Goal: Transaction & Acquisition: Purchase product/service

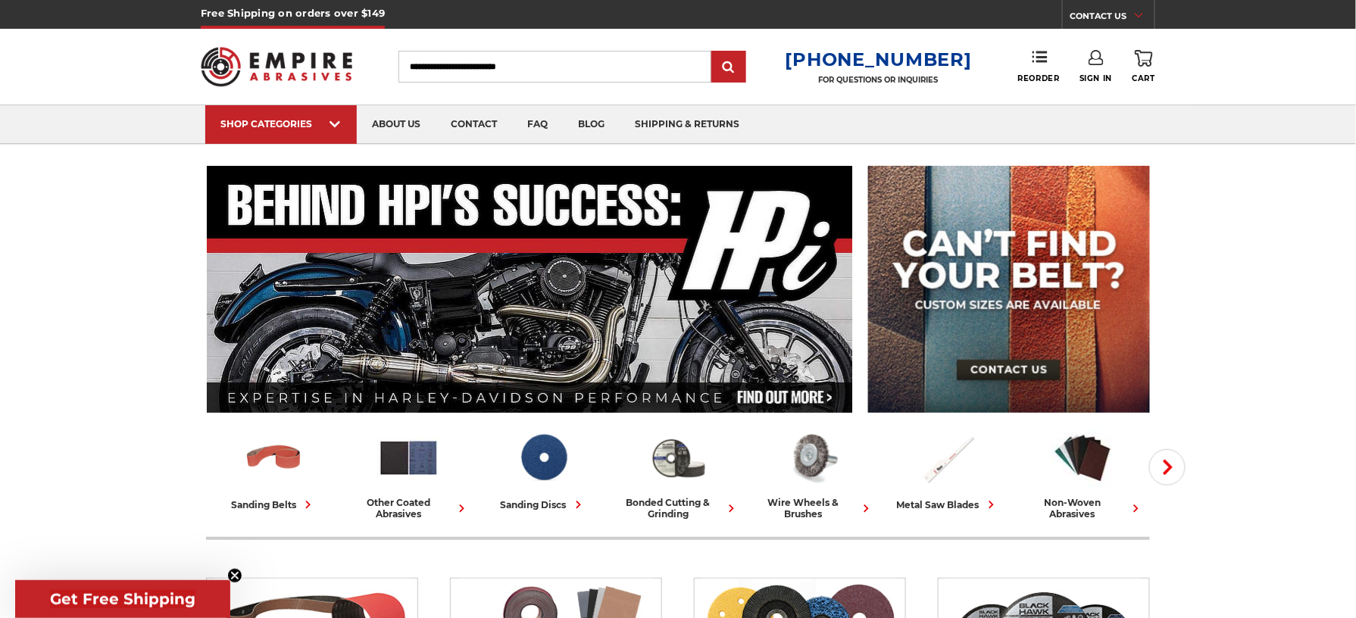
type input "**********"
click at [1075, 59] on div "Reorder" at bounding box center [1048, 66] width 61 height 33
click at [1094, 59] on icon at bounding box center [1095, 57] width 15 height 15
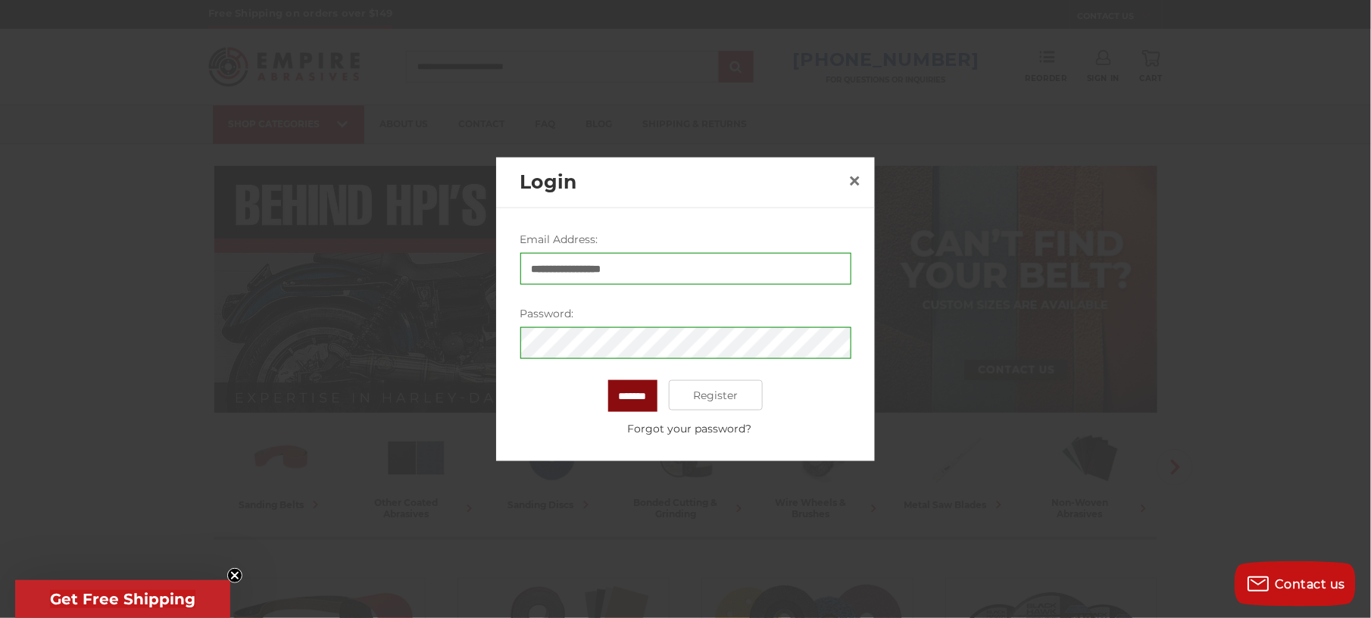
click at [645, 403] on input "*******" at bounding box center [632, 396] width 49 height 32
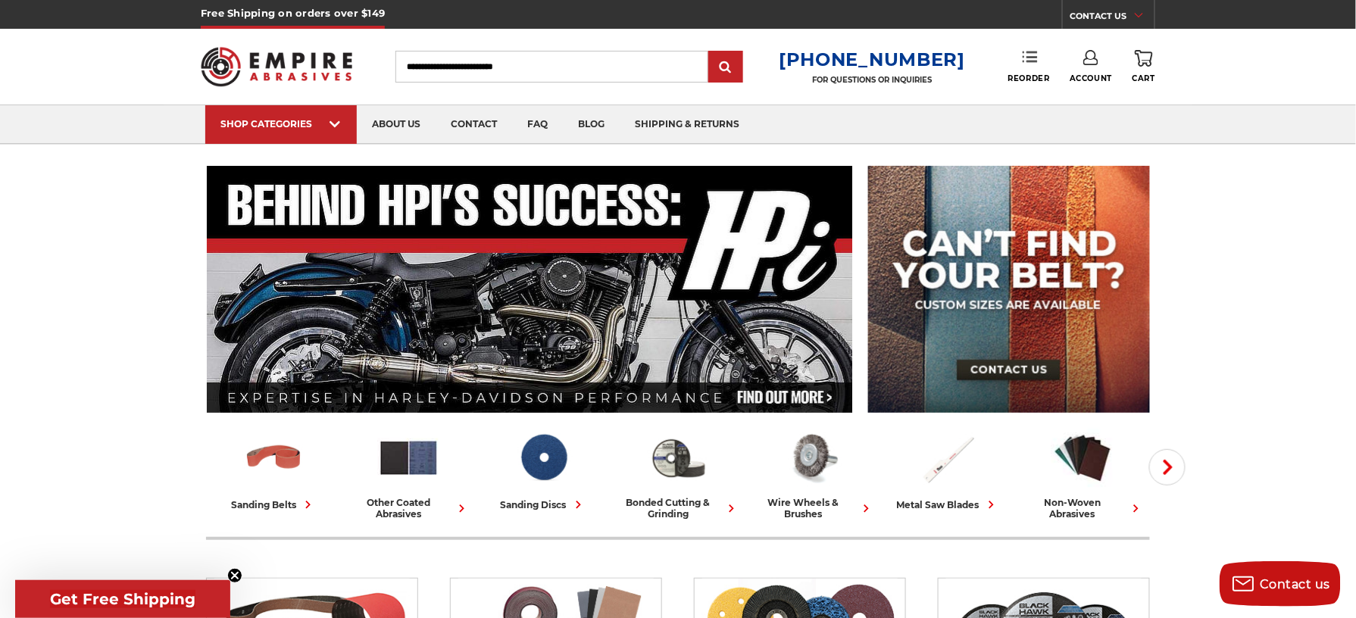
click at [1025, 65] on link "Reorder" at bounding box center [1029, 66] width 42 height 33
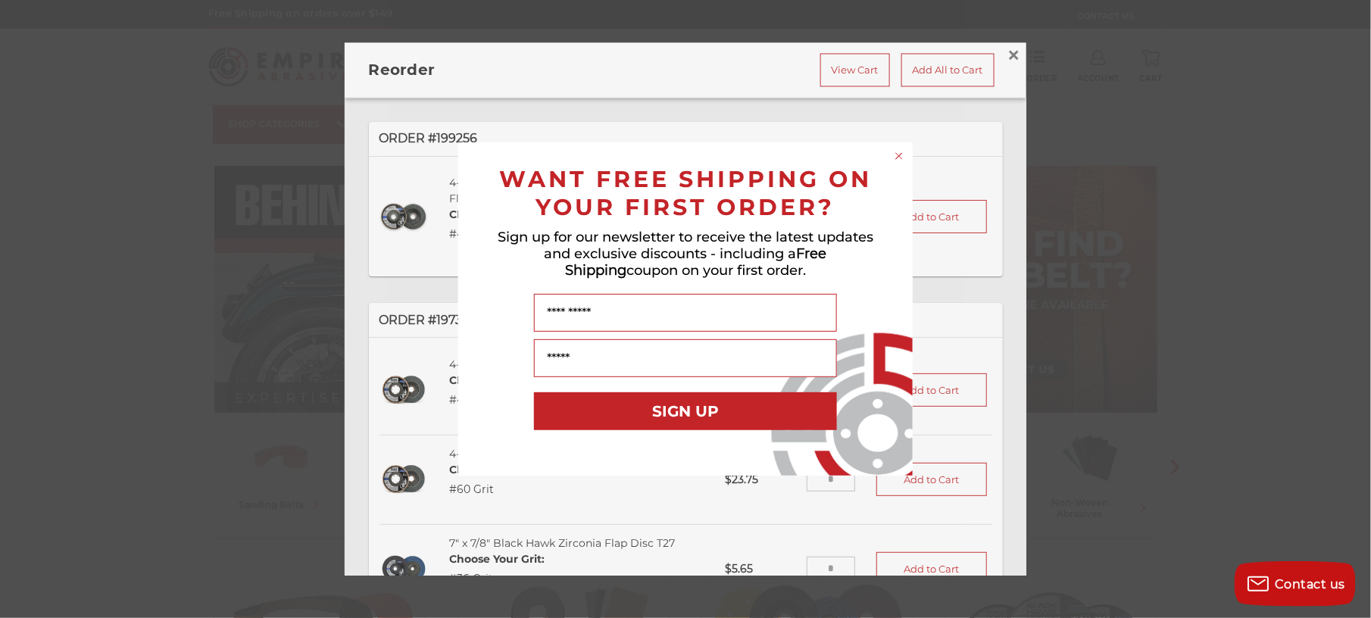
click at [904, 153] on circle "Close dialog" at bounding box center [899, 156] width 14 height 14
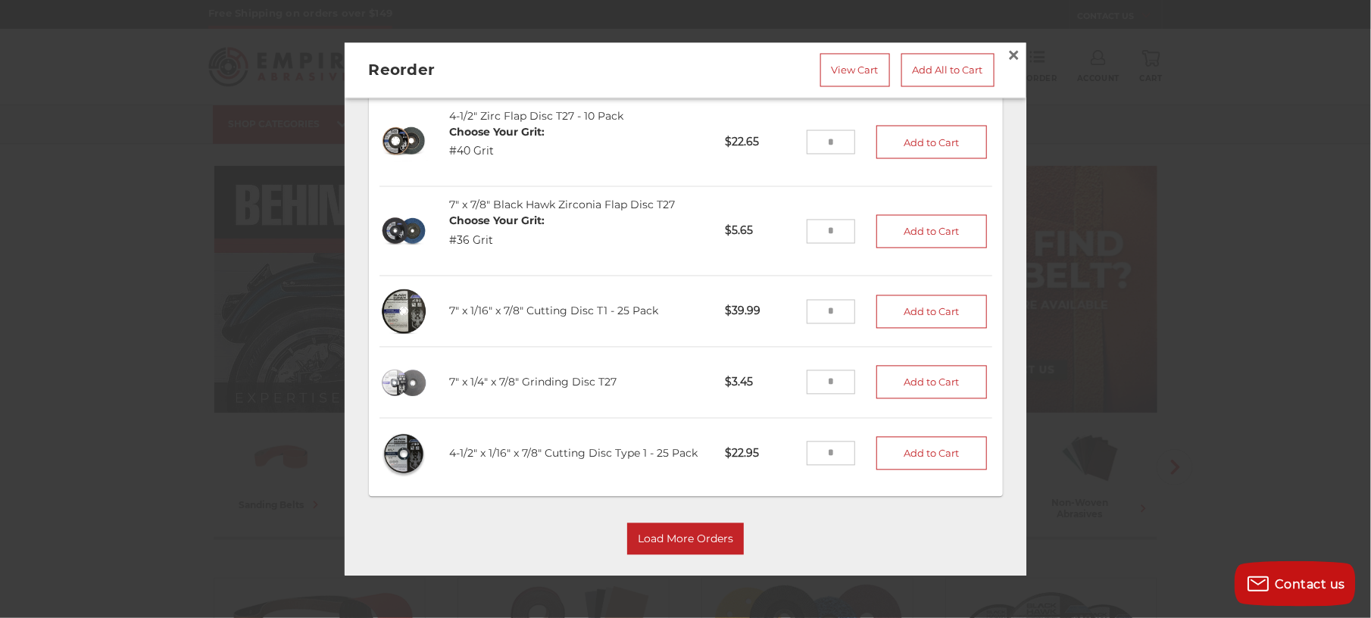
scroll to position [879, 0]
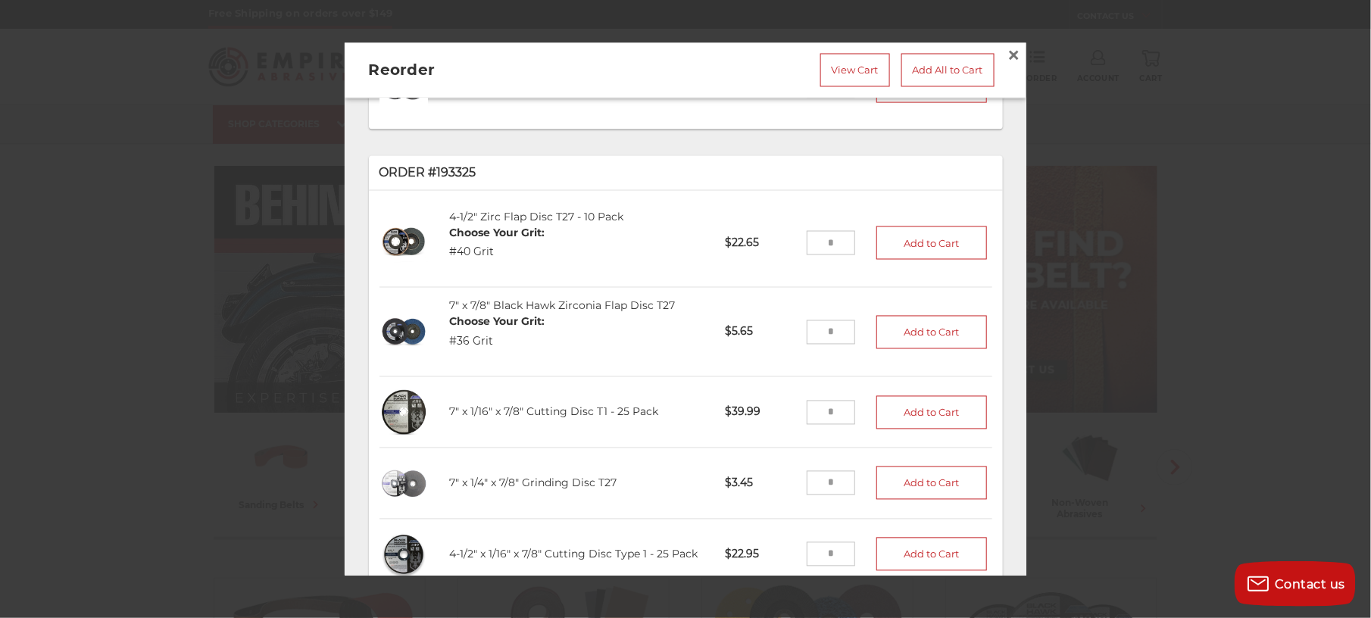
click at [815, 230] on input "tel" at bounding box center [831, 242] width 49 height 24
type input "**"
click at [876, 226] on button "Add to Cart" at bounding box center [931, 242] width 111 height 33
click at [822, 320] on input "tel" at bounding box center [831, 332] width 49 height 24
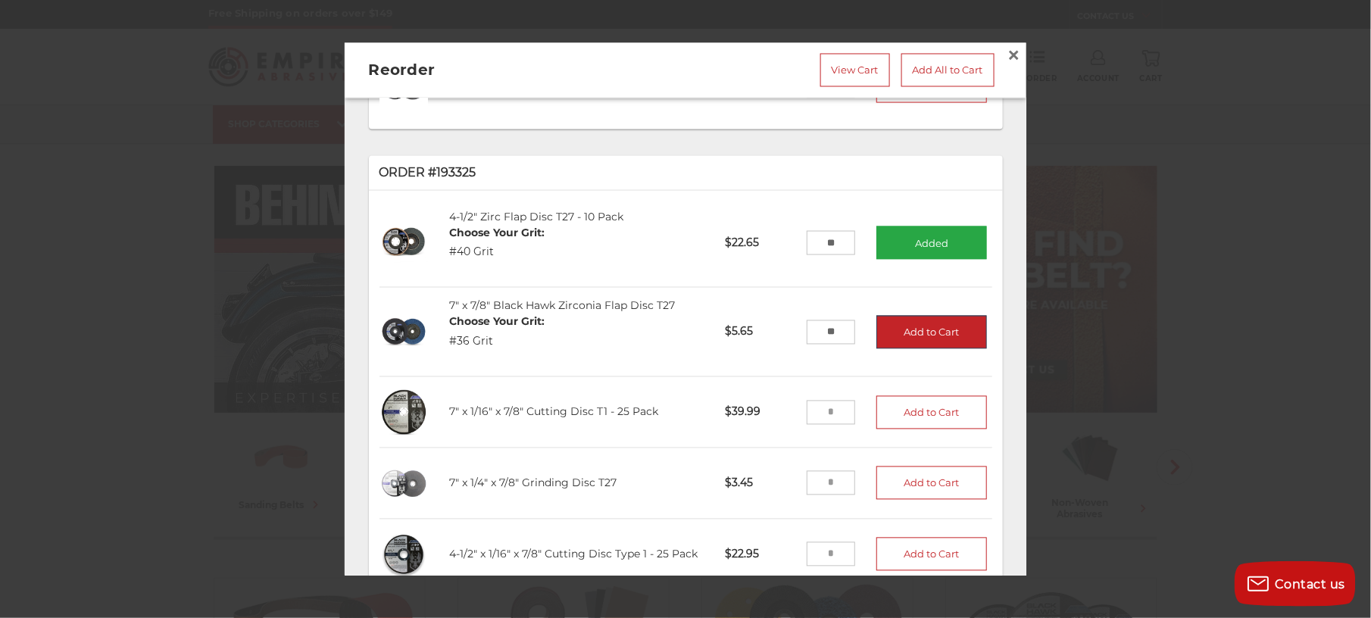
type input "**"
click at [904, 315] on button "Add to Cart" at bounding box center [931, 331] width 111 height 33
click at [813, 404] on input "tel" at bounding box center [831, 412] width 49 height 24
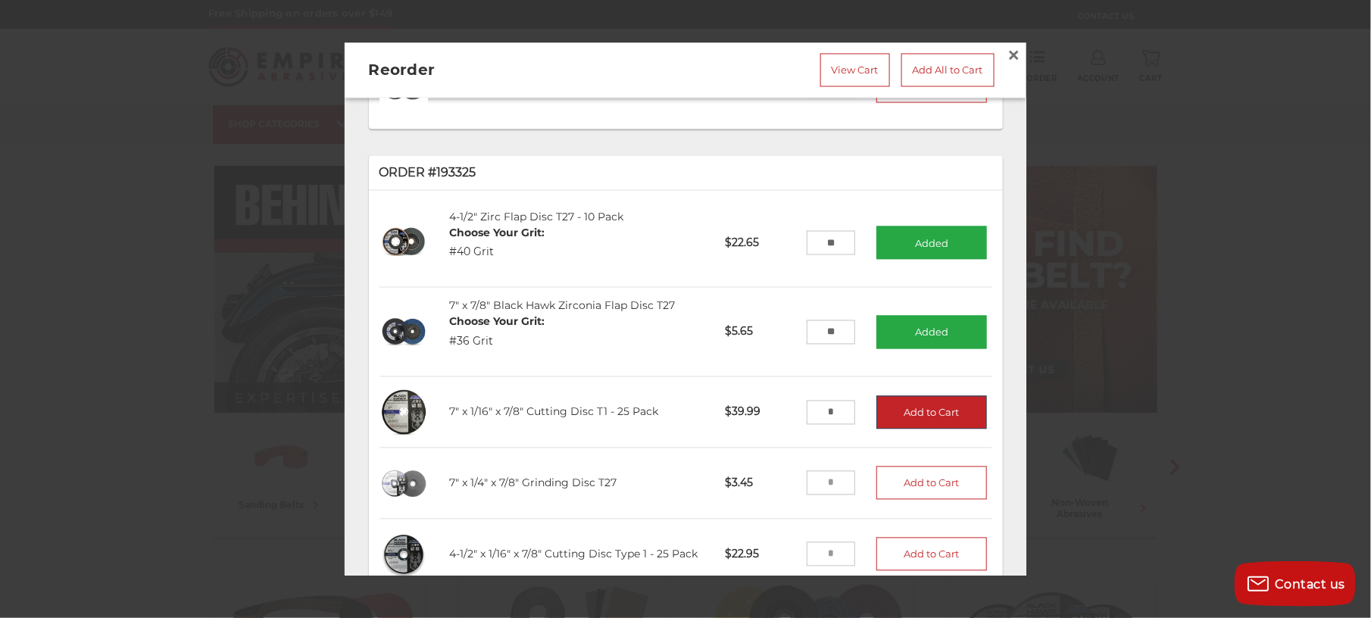
type input "*"
click at [904, 404] on button "Add to Cart" at bounding box center [931, 411] width 111 height 33
click at [815, 471] on input "tel" at bounding box center [831, 483] width 49 height 24
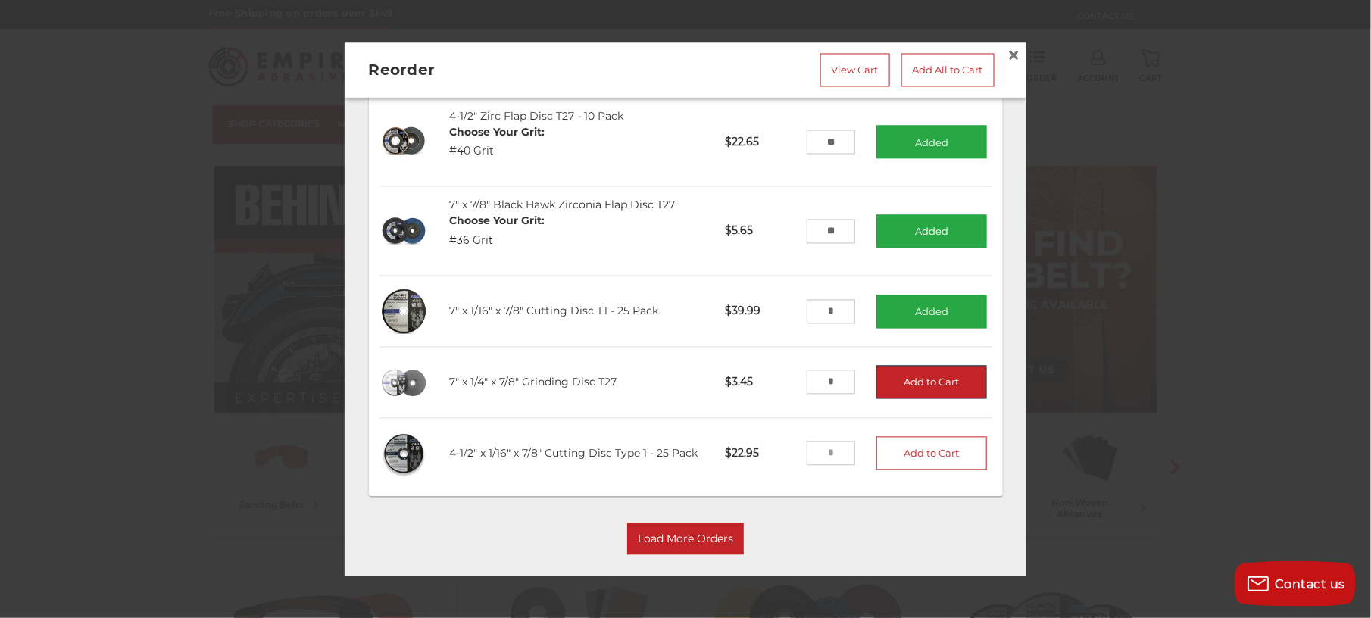
type input "*"
click at [888, 376] on button "Add to Cart" at bounding box center [931, 382] width 111 height 33
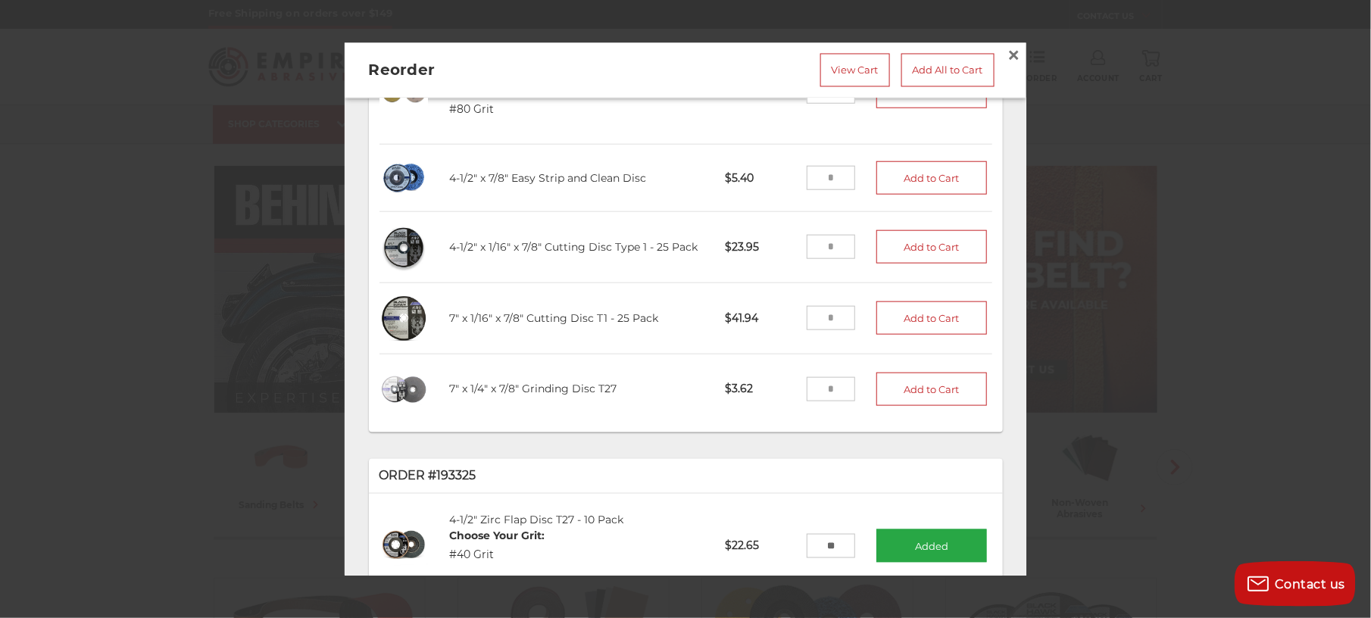
scroll to position [474, 0]
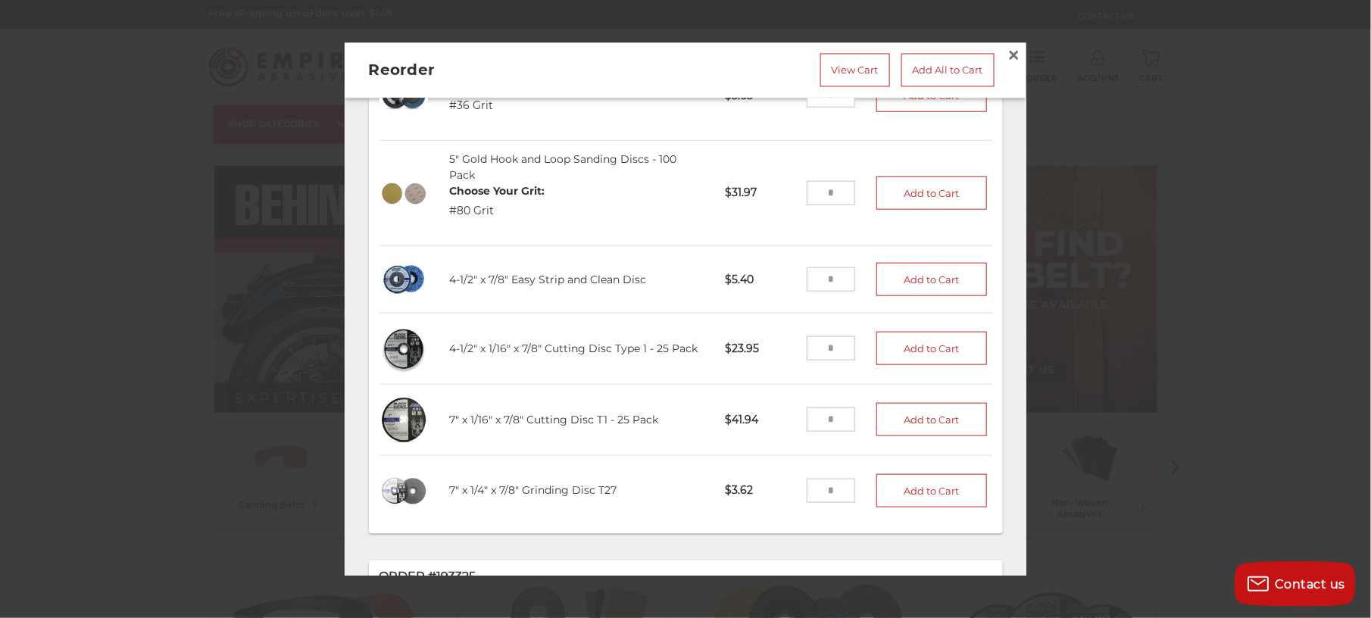
click at [809, 276] on input "tel" at bounding box center [831, 279] width 49 height 24
type input "**"
click at [891, 270] on button "Add to Cart" at bounding box center [931, 279] width 111 height 33
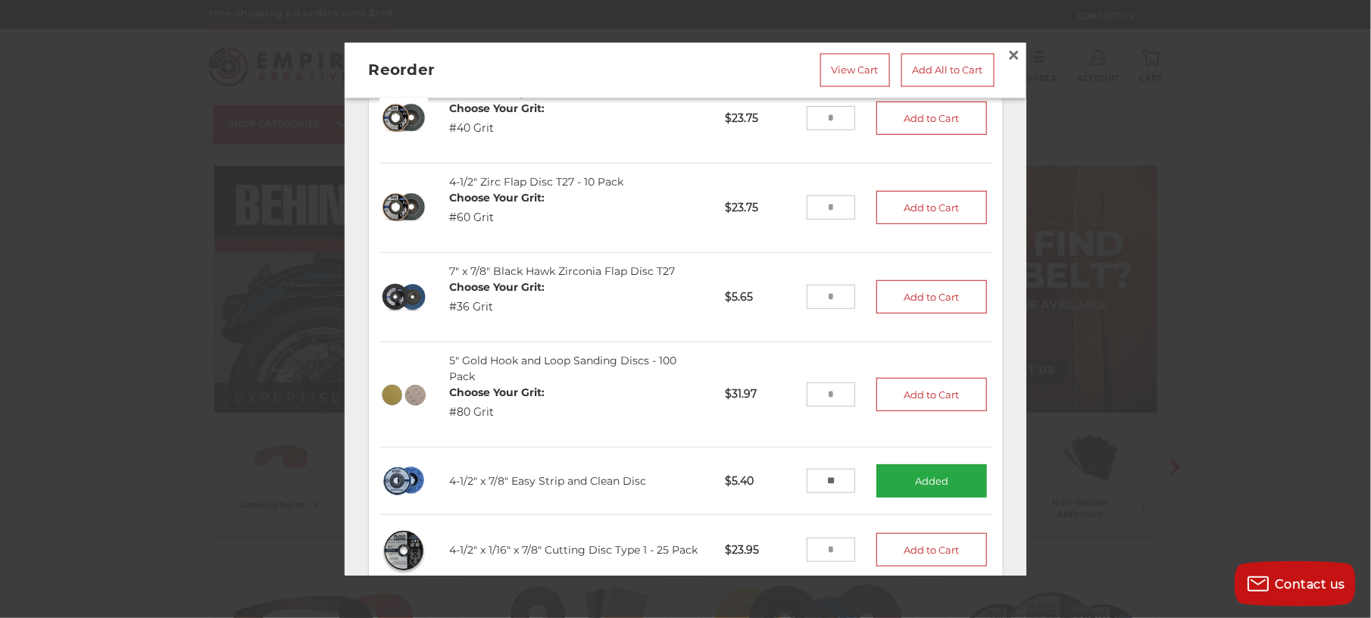
scroll to position [171, 0]
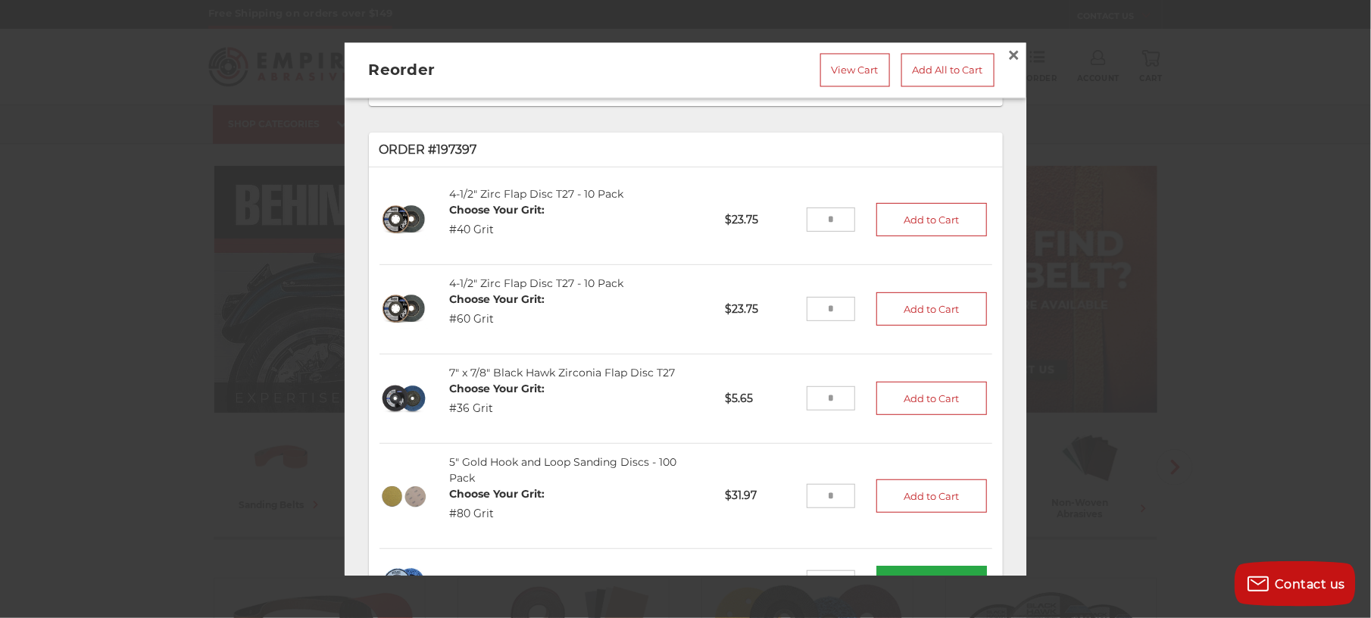
click at [822, 492] on input "tel" at bounding box center [831, 495] width 49 height 24
type input "*"
click at [929, 495] on button "Add to Cart" at bounding box center [931, 495] width 111 height 33
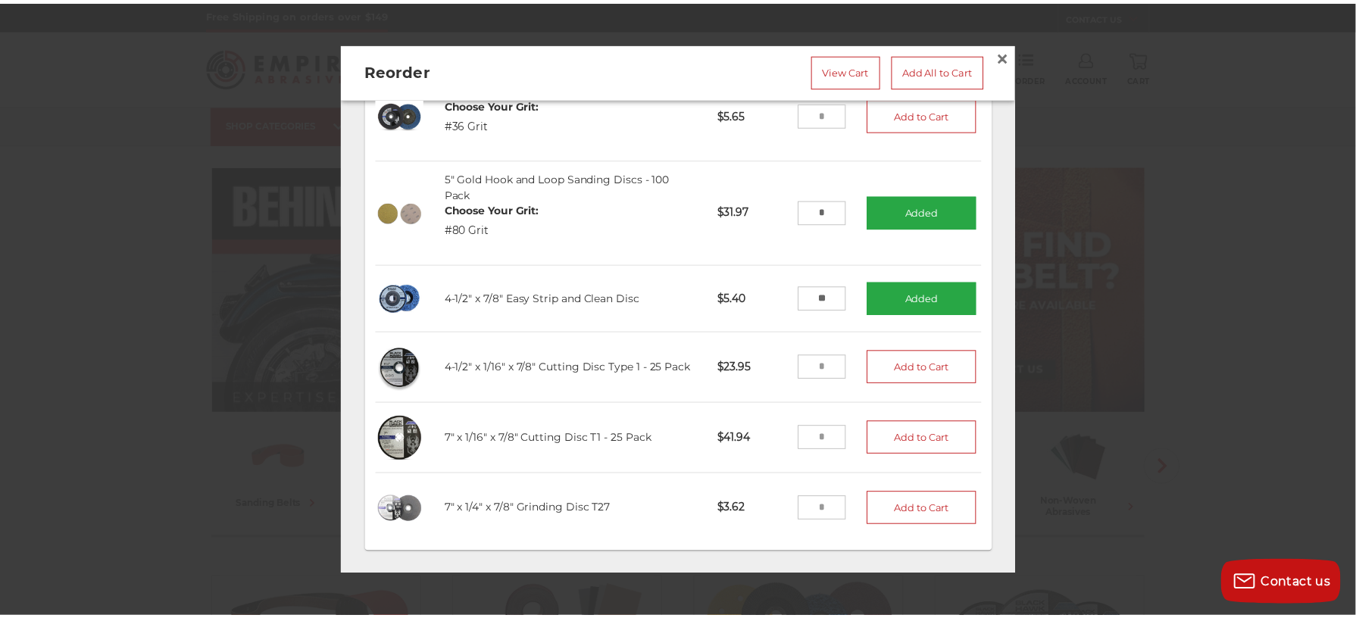
scroll to position [504, 0]
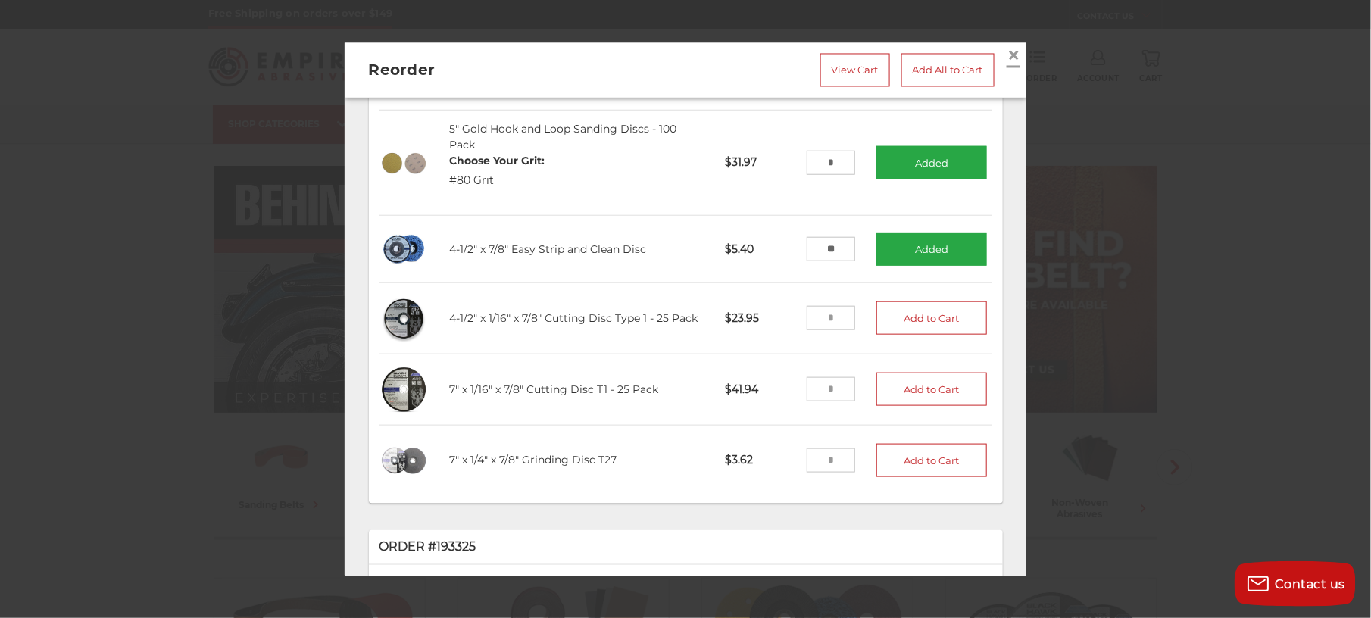
click at [1007, 49] on span "×" at bounding box center [1014, 56] width 14 height 30
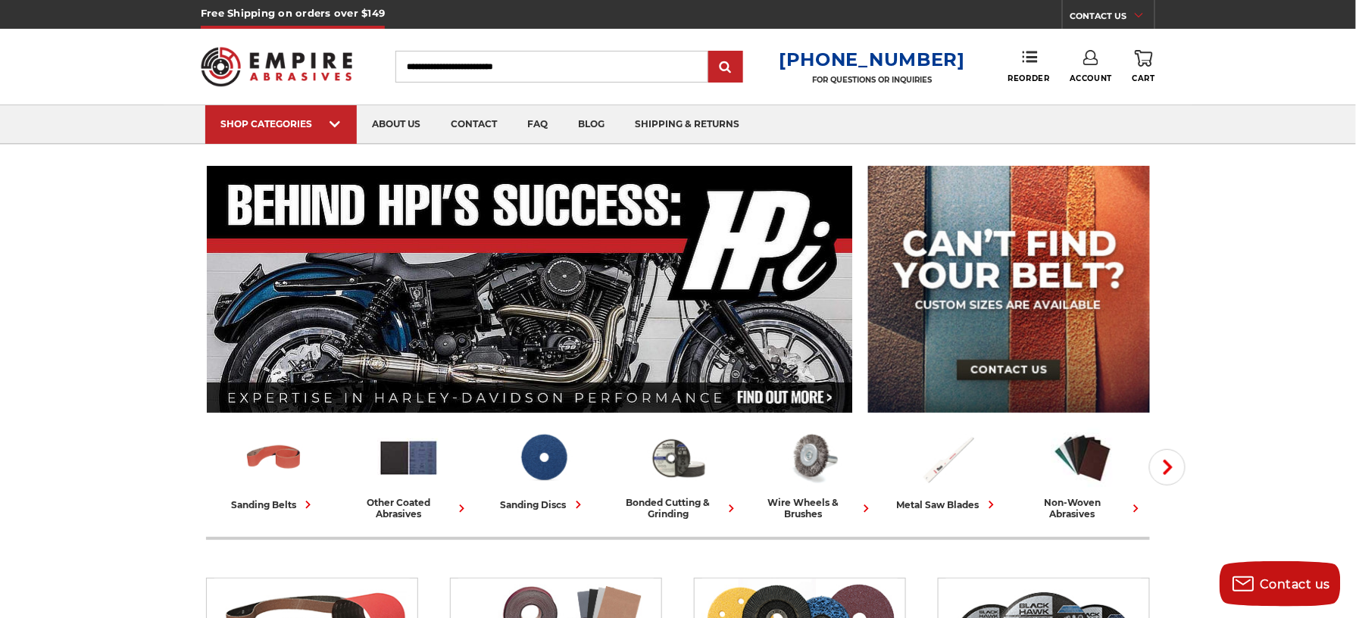
click at [477, 59] on input "Search" at bounding box center [551, 67] width 313 height 32
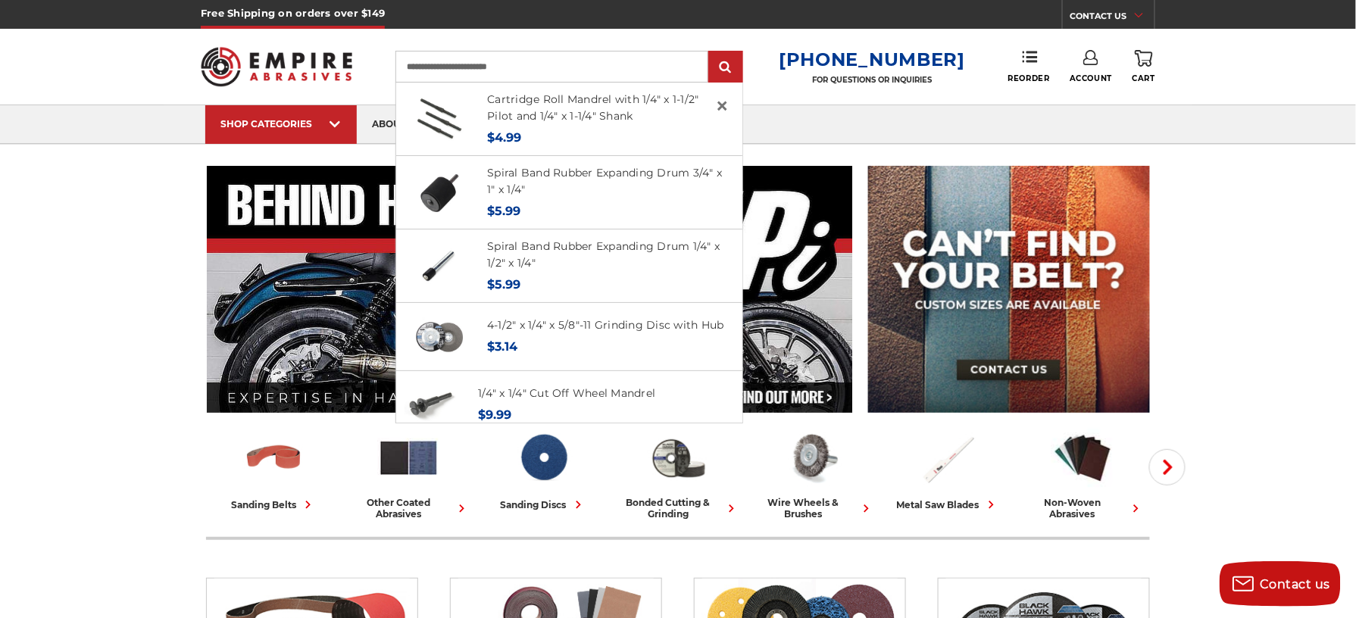
type input "**********"
click at [710, 52] on input "submit" at bounding box center [725, 67] width 30 height 30
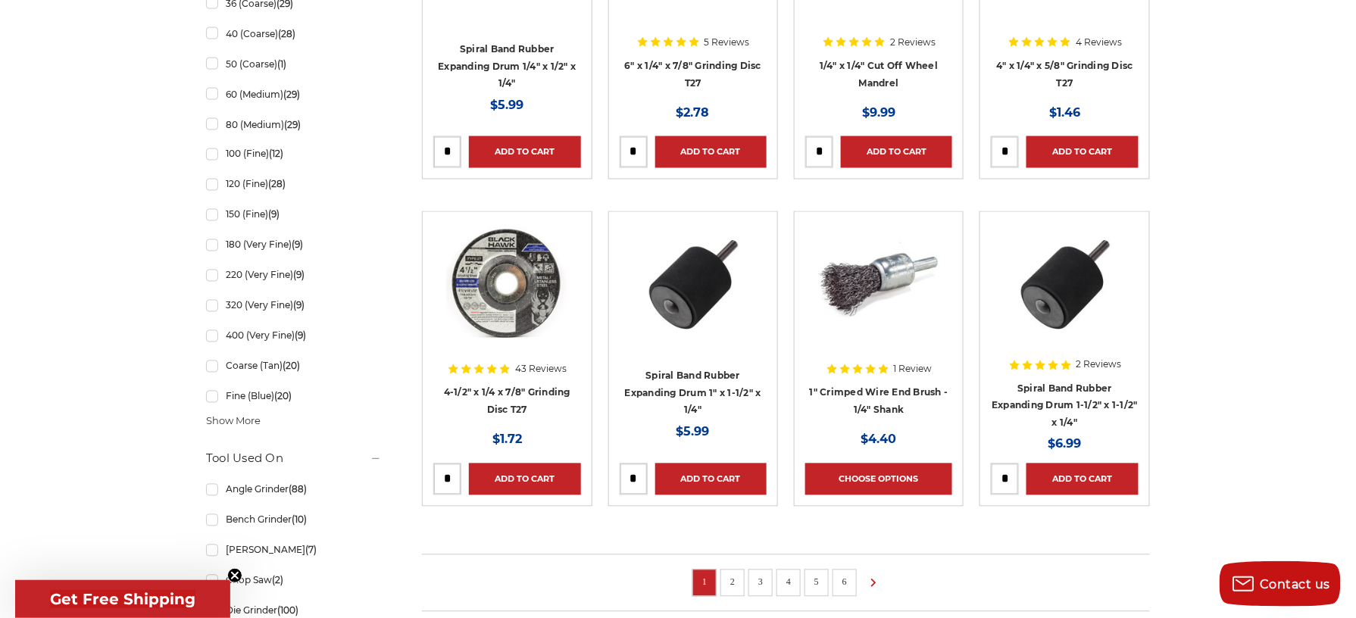
scroll to position [909, 0]
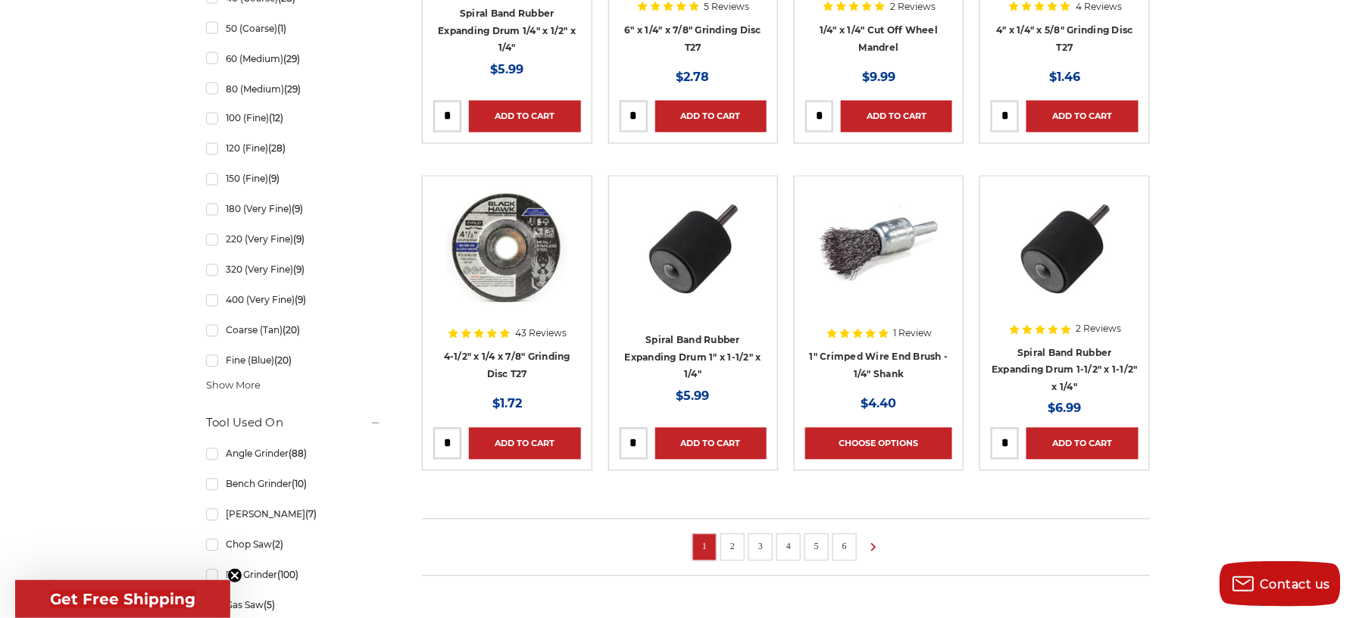
click at [454, 437] on input "tel" at bounding box center [447, 444] width 27 height 30
type input "**"
click at [545, 445] on link "Add to Cart" at bounding box center [524, 444] width 111 height 32
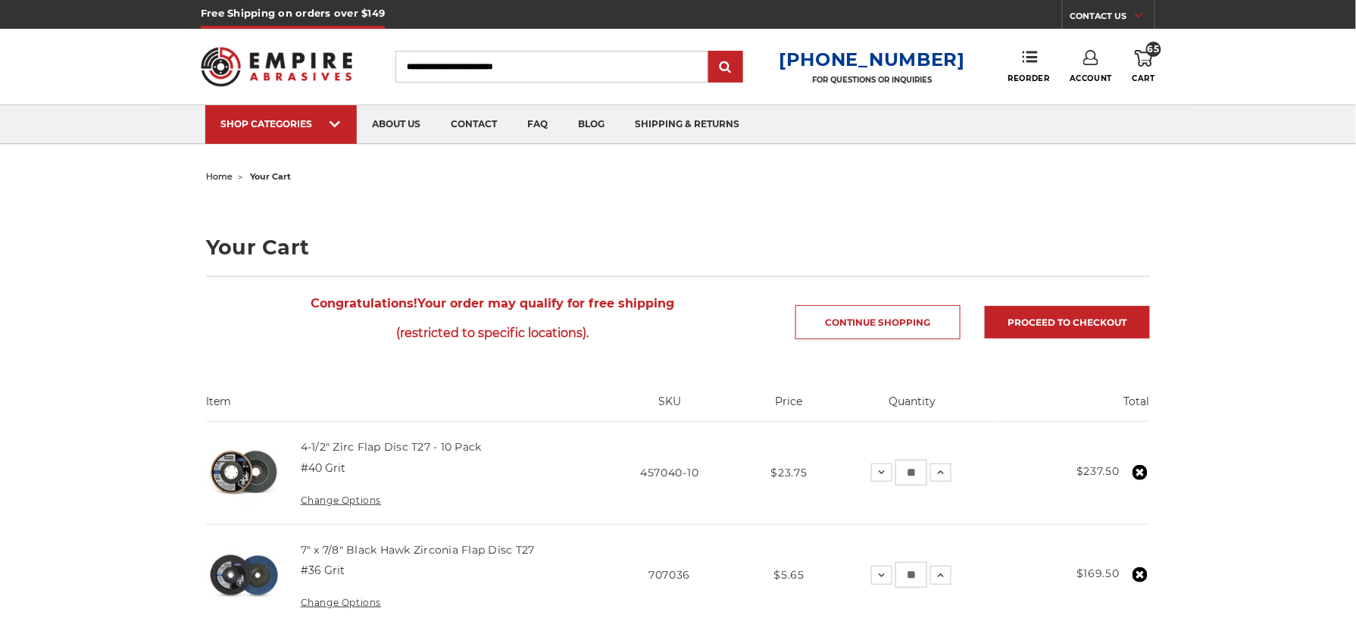
click at [542, 65] on input "Search" at bounding box center [551, 67] width 313 height 32
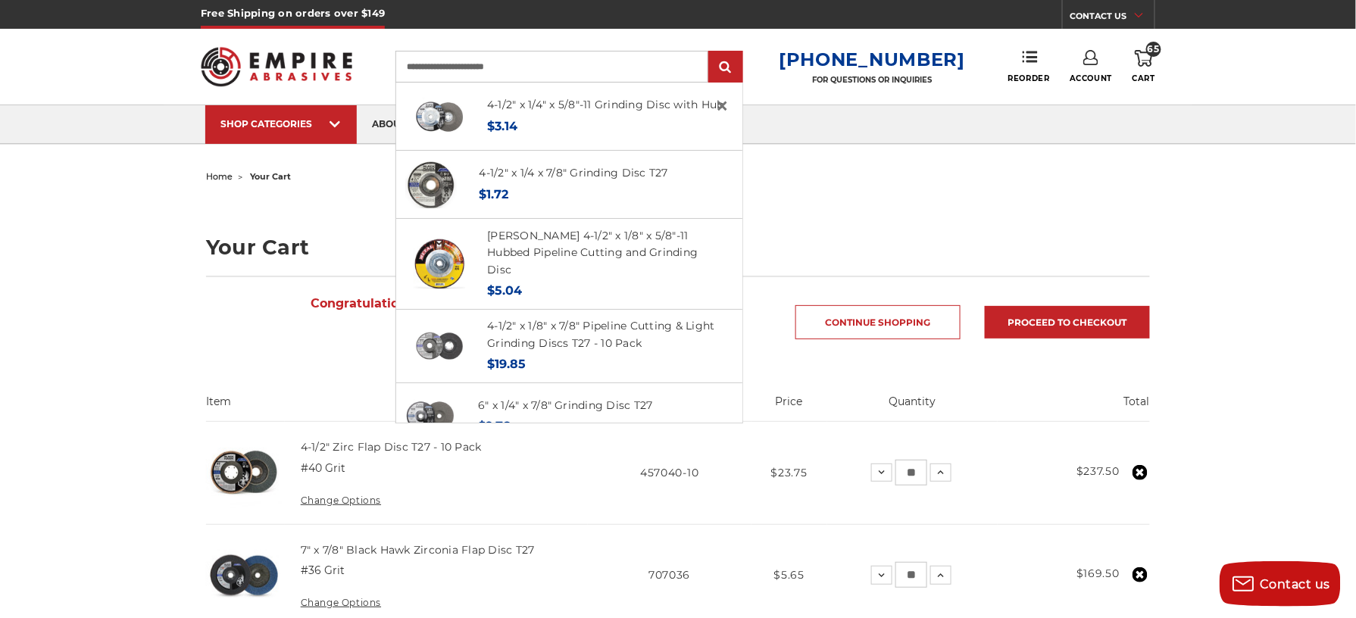
type input "**********"
click at [710, 52] on input "submit" at bounding box center [725, 67] width 30 height 30
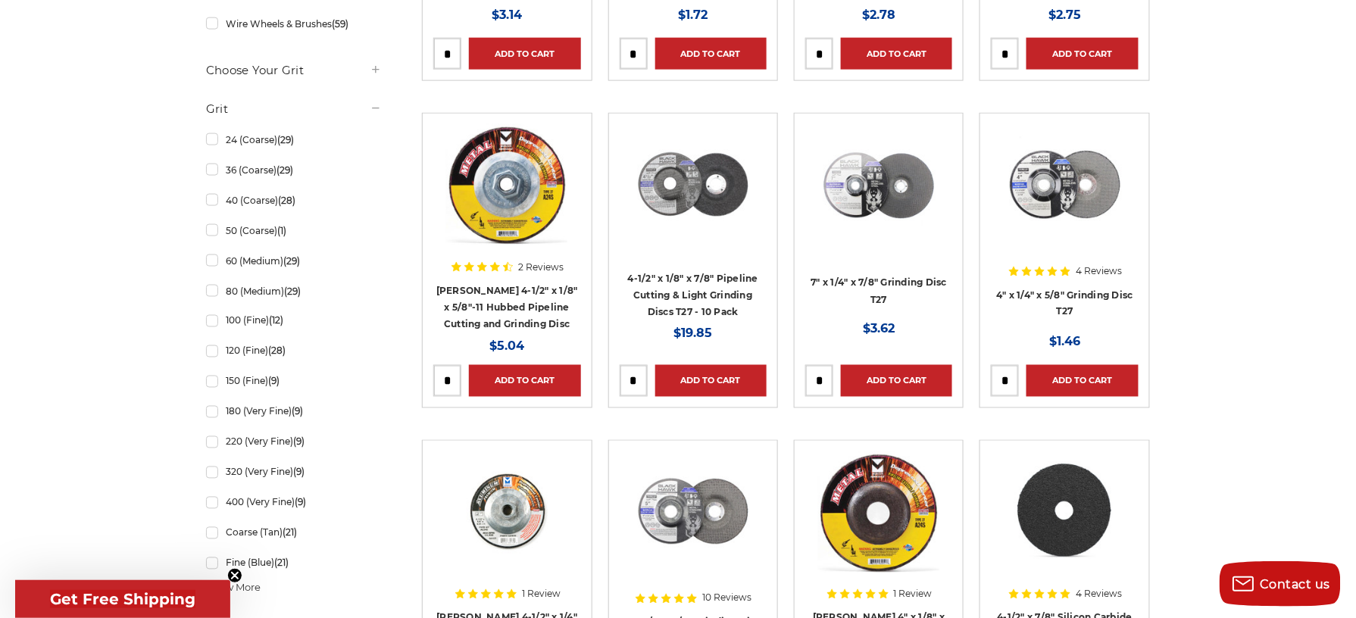
scroll to position [807, 0]
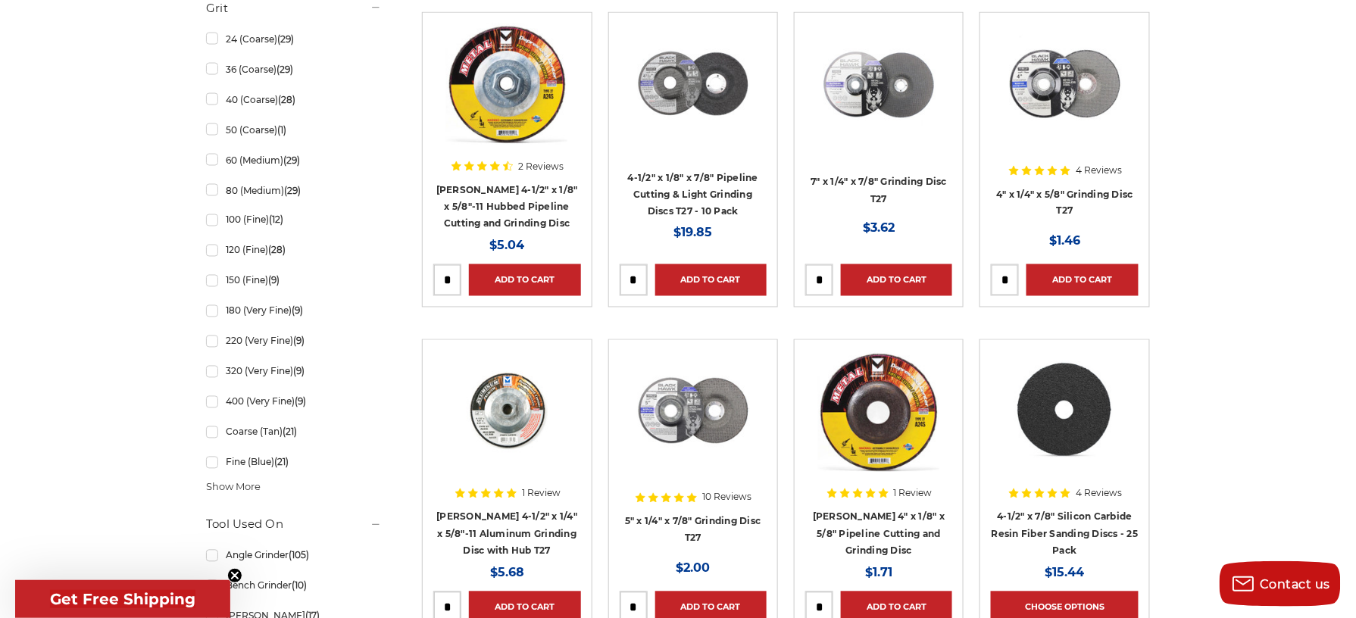
click at [639, 277] on input "tel" at bounding box center [633, 280] width 27 height 30
type input "*"
click at [715, 280] on link "Add to Cart" at bounding box center [710, 280] width 111 height 32
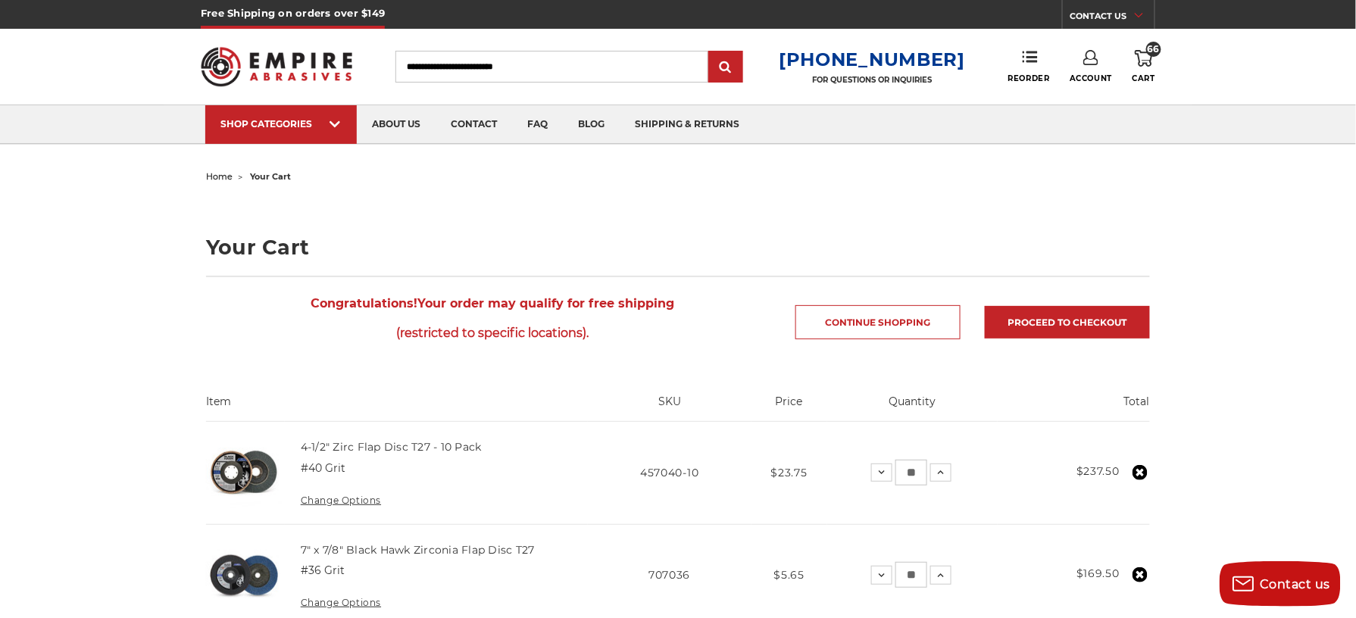
click at [479, 62] on input "Search" at bounding box center [551, 67] width 313 height 32
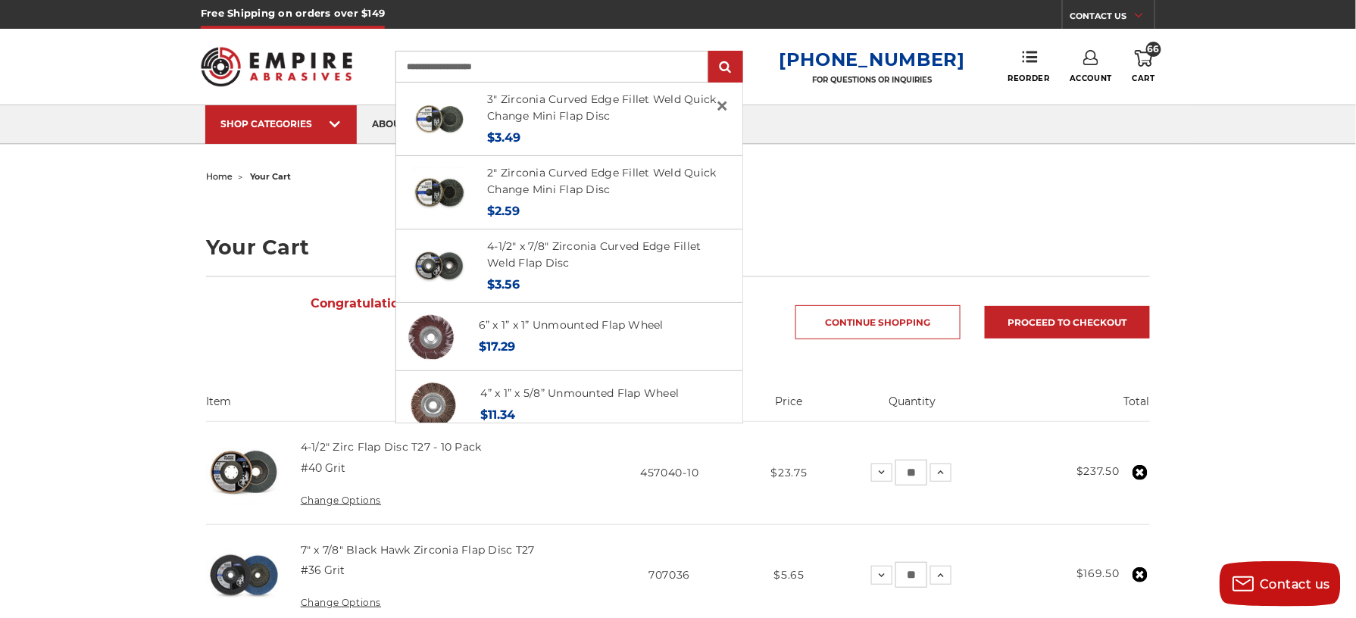
type input "**********"
click at [710, 52] on input "submit" at bounding box center [725, 67] width 30 height 30
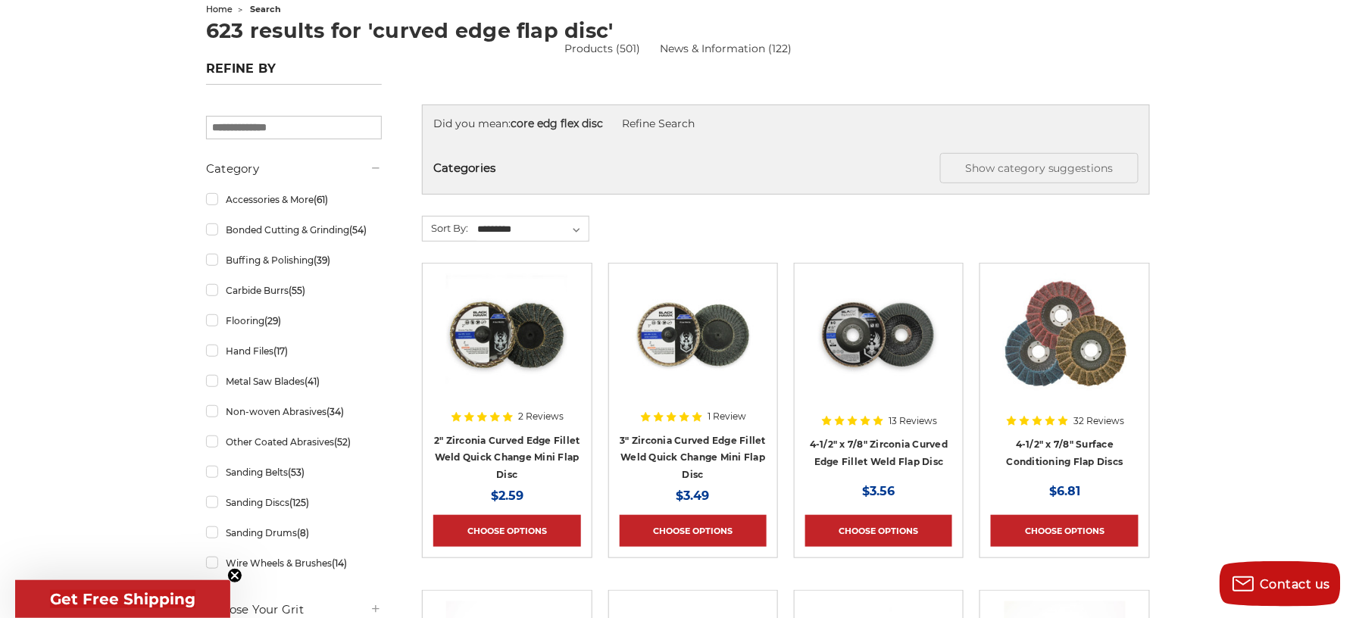
scroll to position [218, 0]
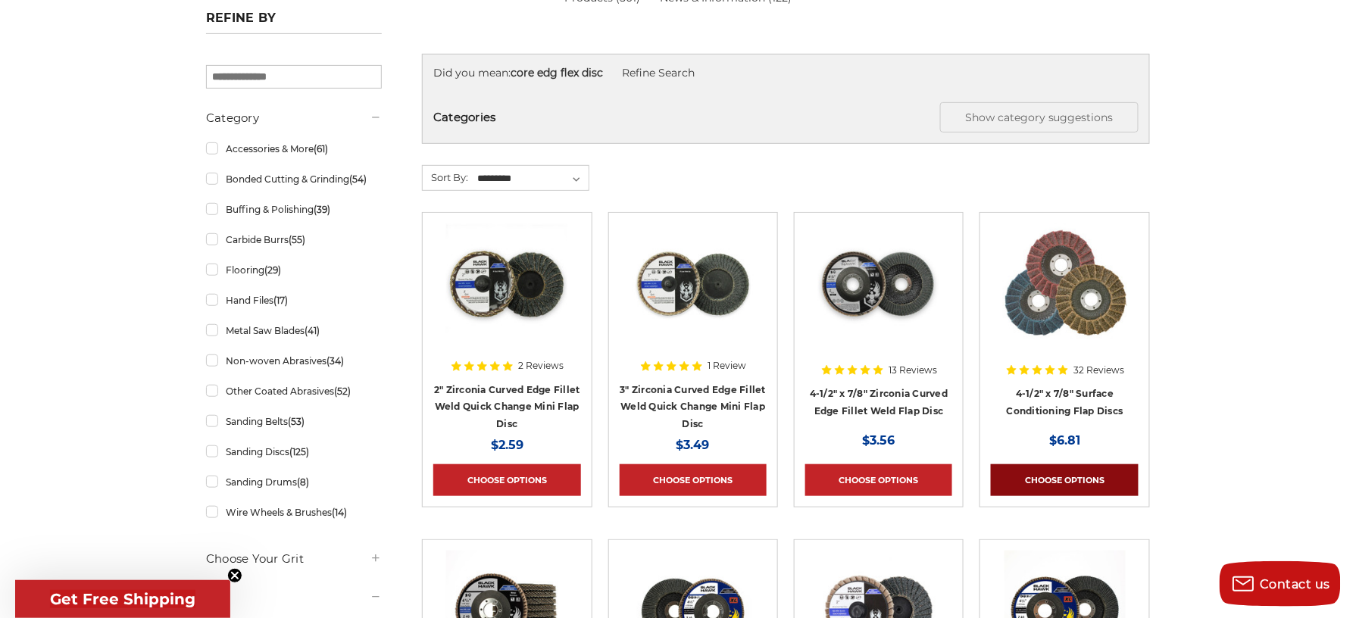
click at [1082, 485] on link "Choose Options" at bounding box center [1064, 480] width 147 height 32
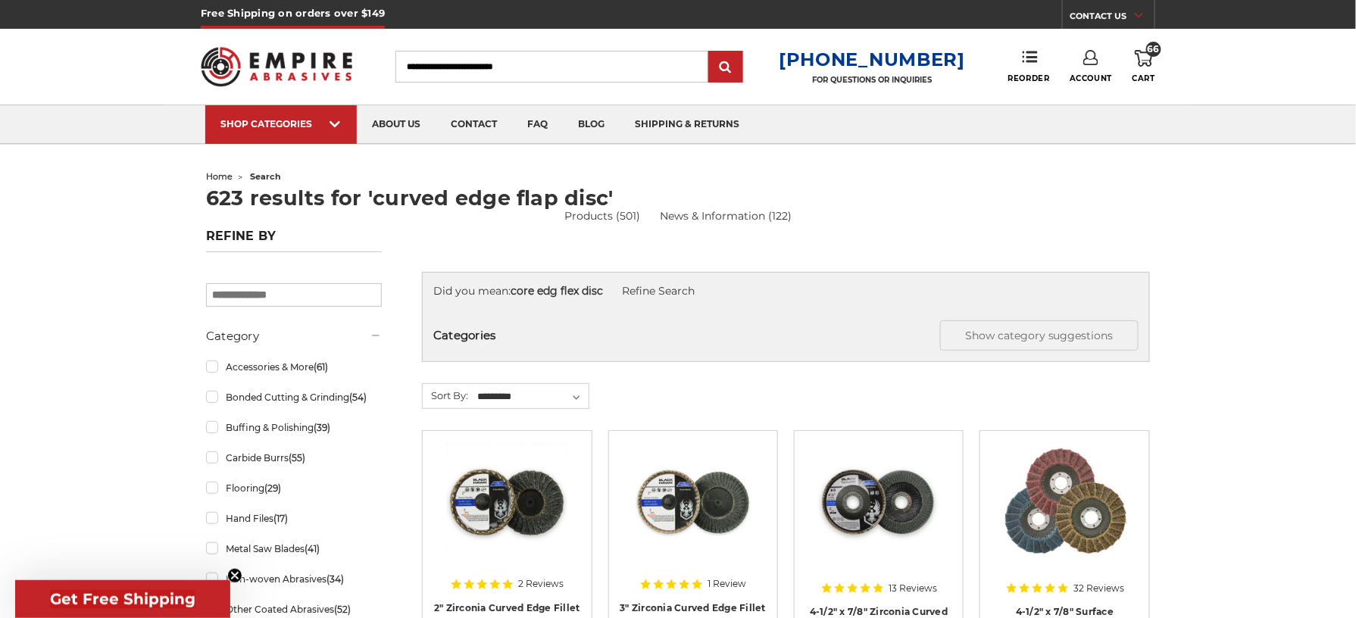
scroll to position [201, 0]
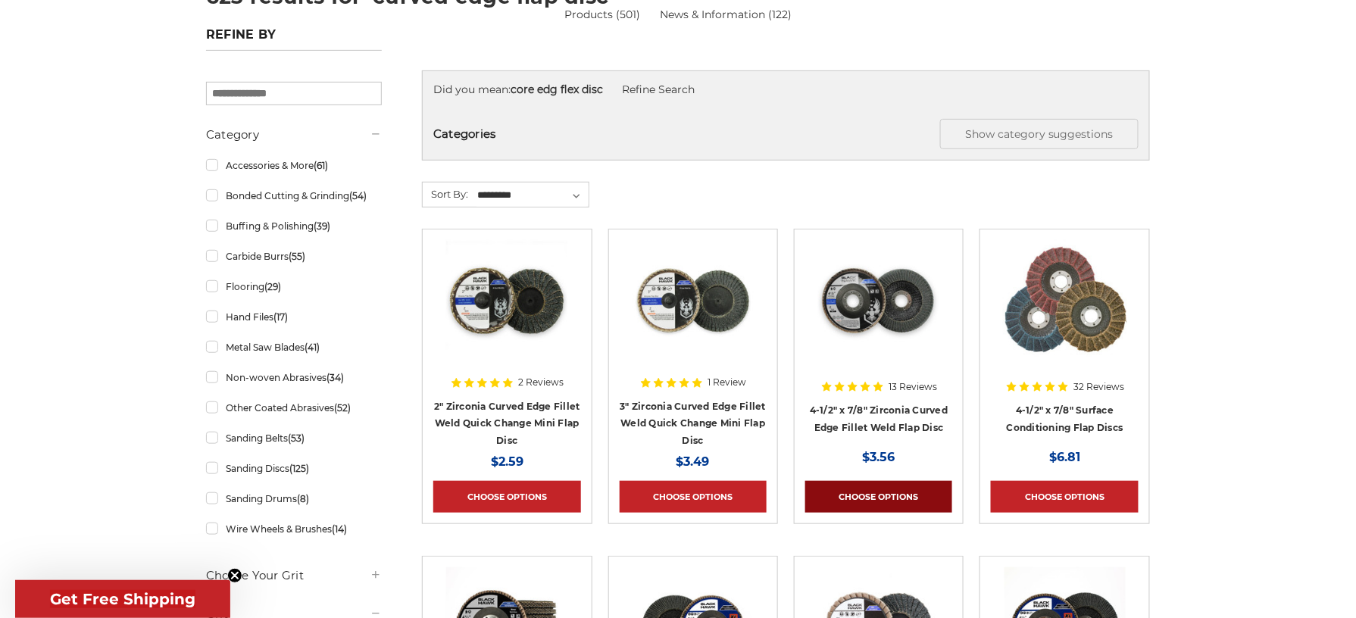
click at [901, 504] on link "Choose Options" at bounding box center [878, 497] width 147 height 32
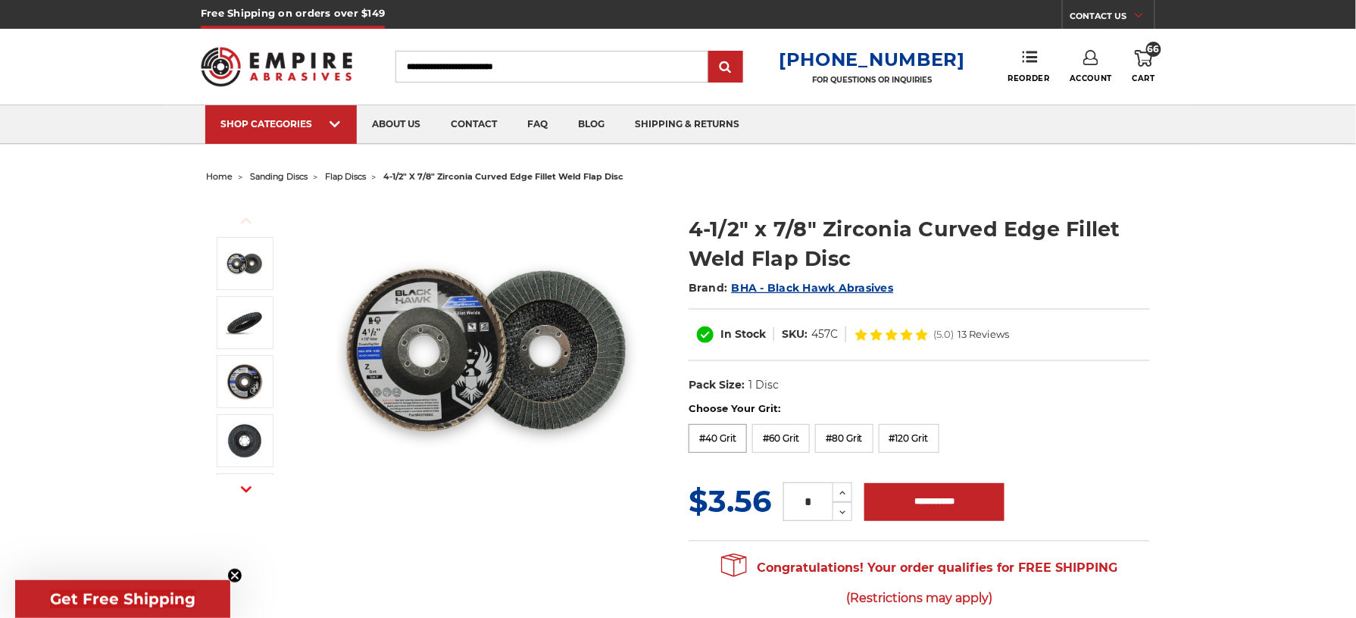
click at [726, 427] on label "#40 Grit" at bounding box center [717, 438] width 58 height 29
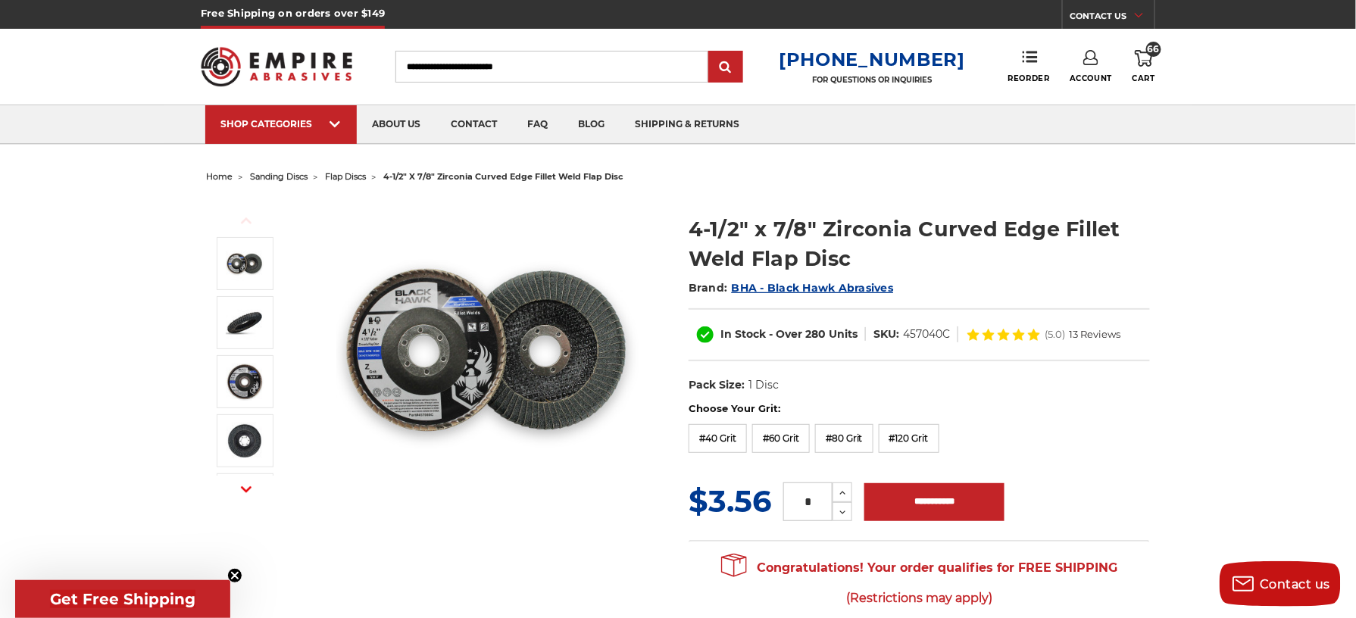
click at [819, 510] on input "*" at bounding box center [807, 501] width 49 height 39
type input "**"
click at [955, 515] on input "**********" at bounding box center [934, 502] width 140 height 38
type input "**********"
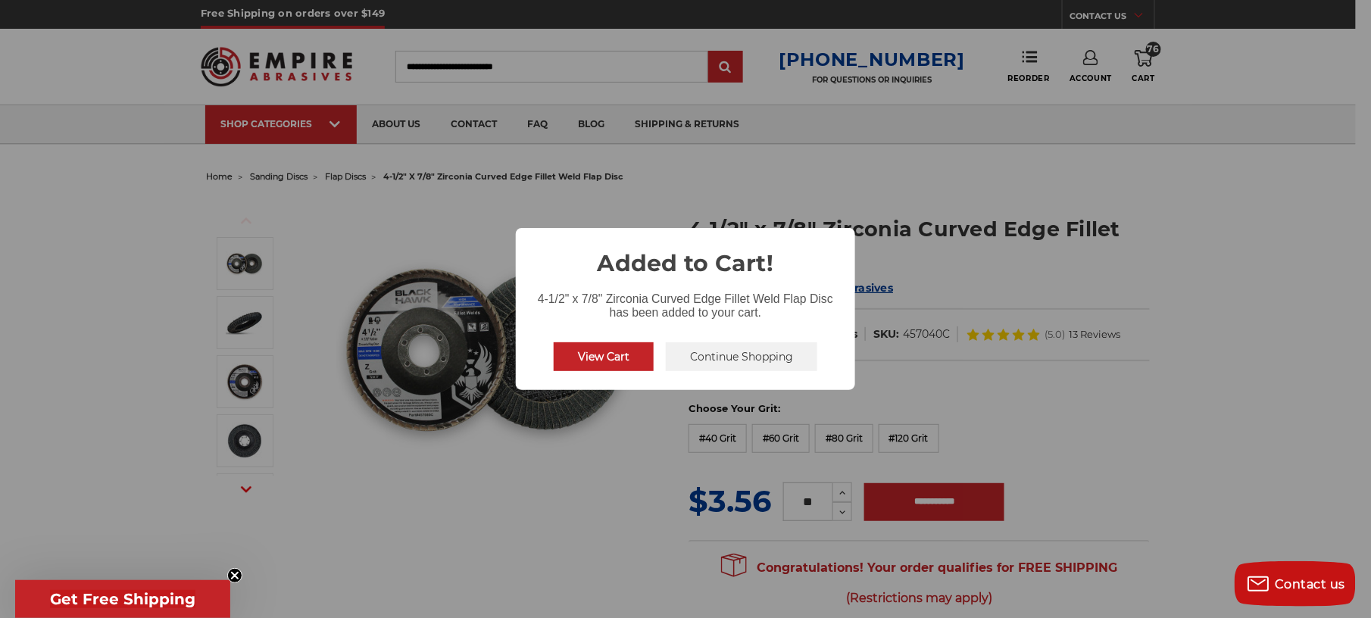
click at [701, 347] on button "Continue Shopping" at bounding box center [741, 356] width 151 height 29
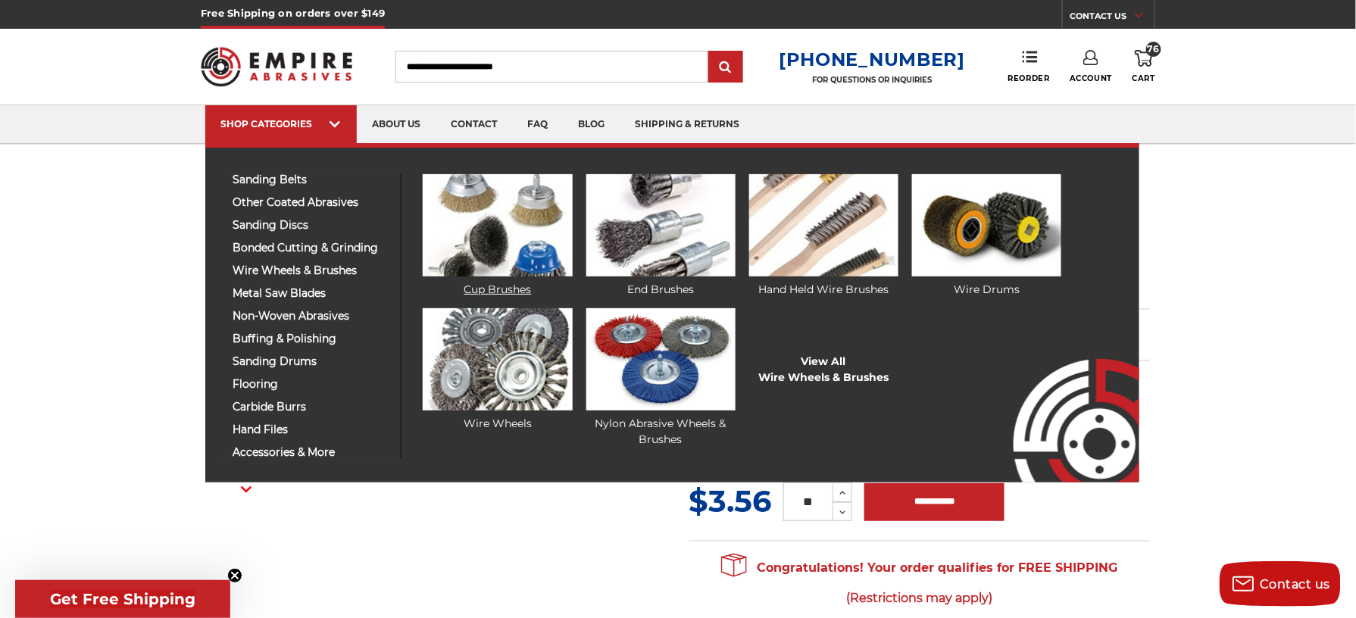
click at [513, 271] on img at bounding box center [497, 225] width 149 height 102
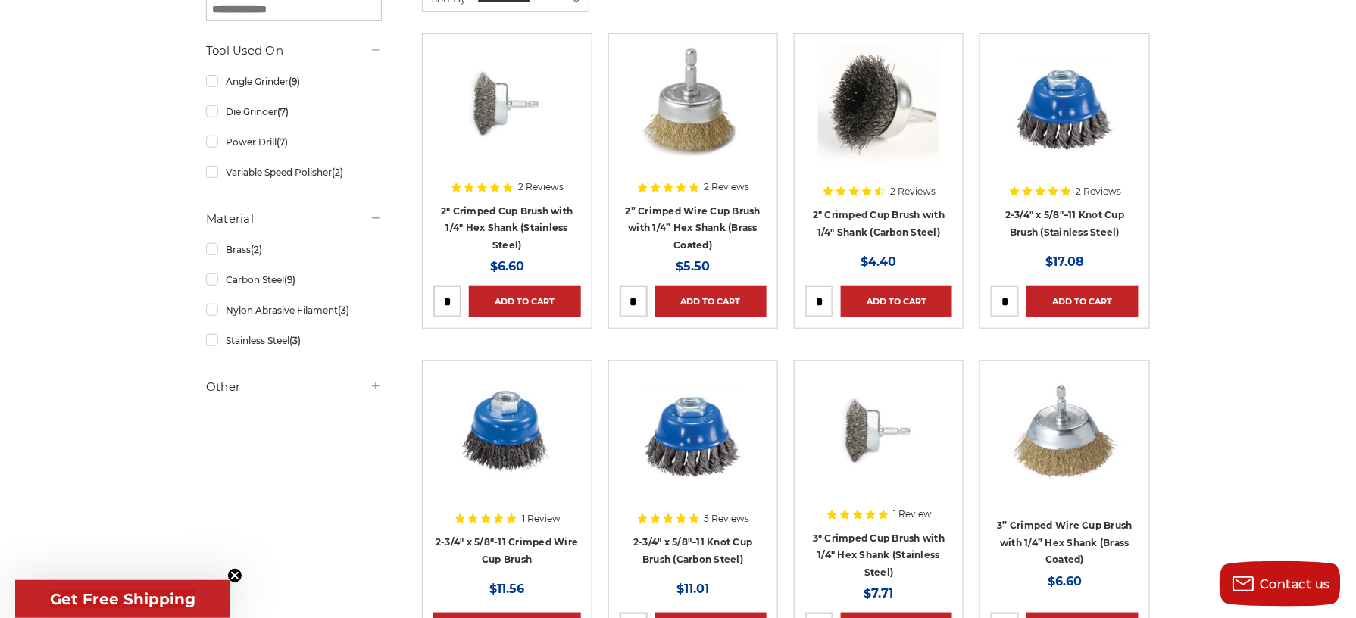
scroll to position [404, 0]
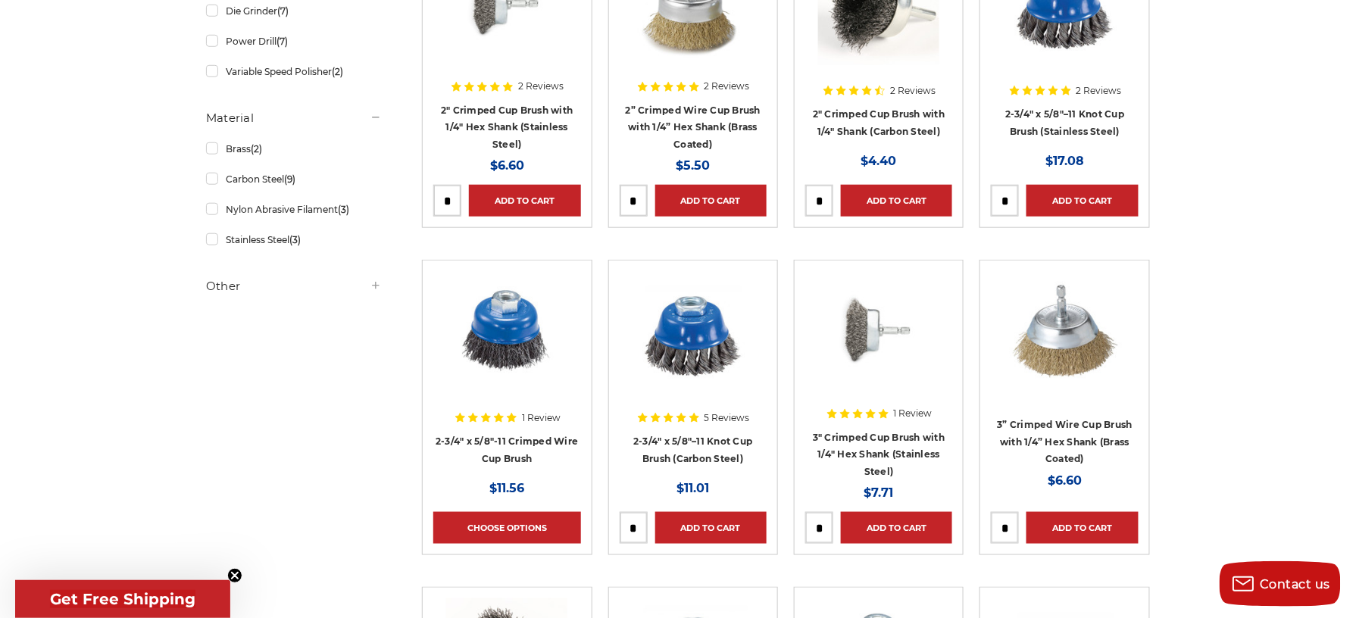
click at [497, 364] on img at bounding box center [506, 331] width 121 height 121
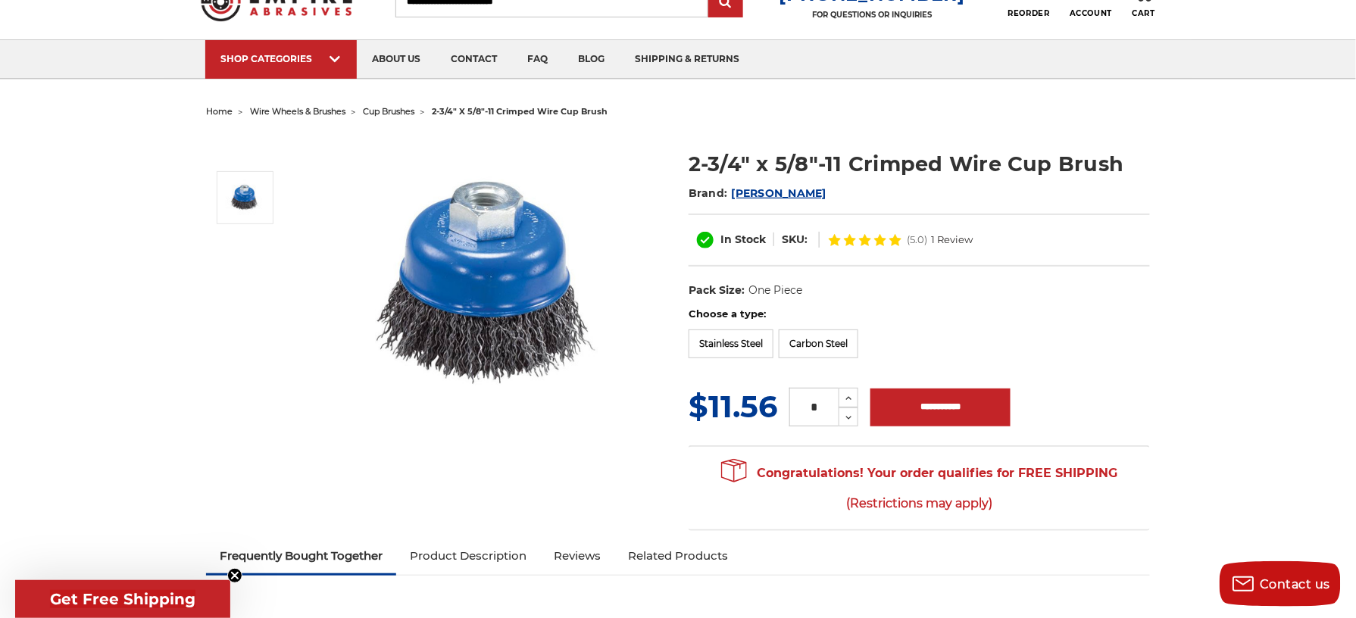
scroll to position [101, 0]
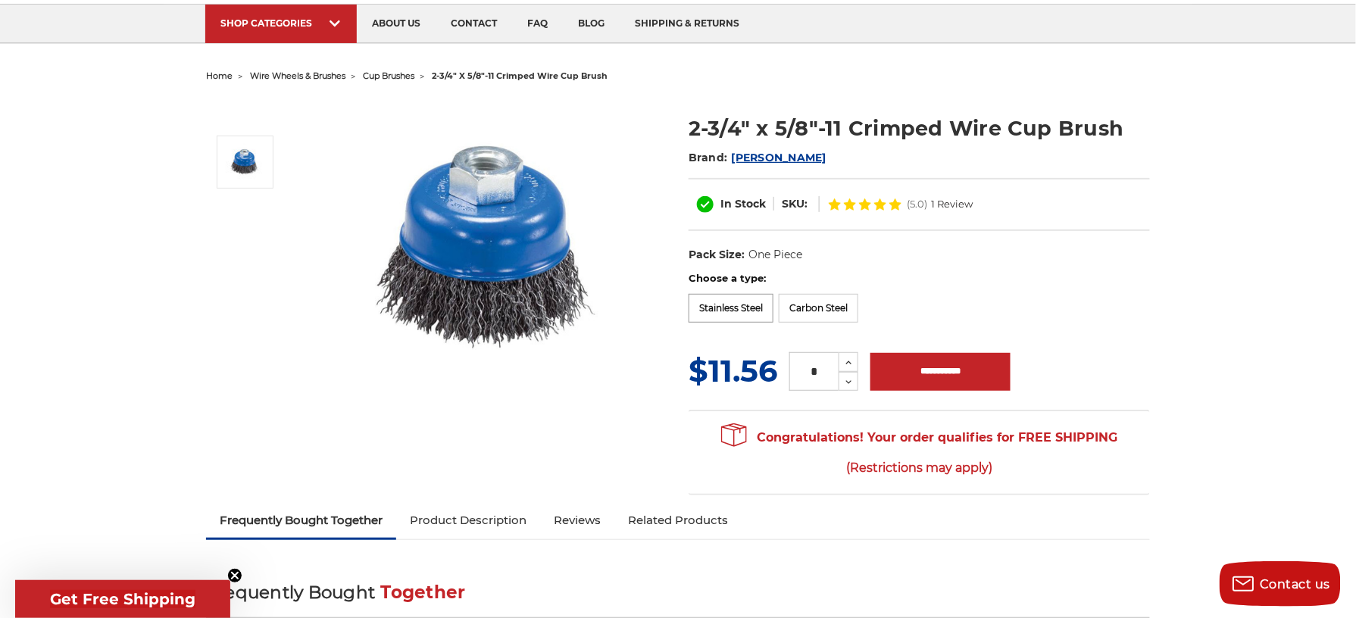
click at [761, 301] on label "Stainless Steel" at bounding box center [730, 308] width 85 height 29
click at [857, 356] on icon at bounding box center [854, 363] width 11 height 14
type input "*"
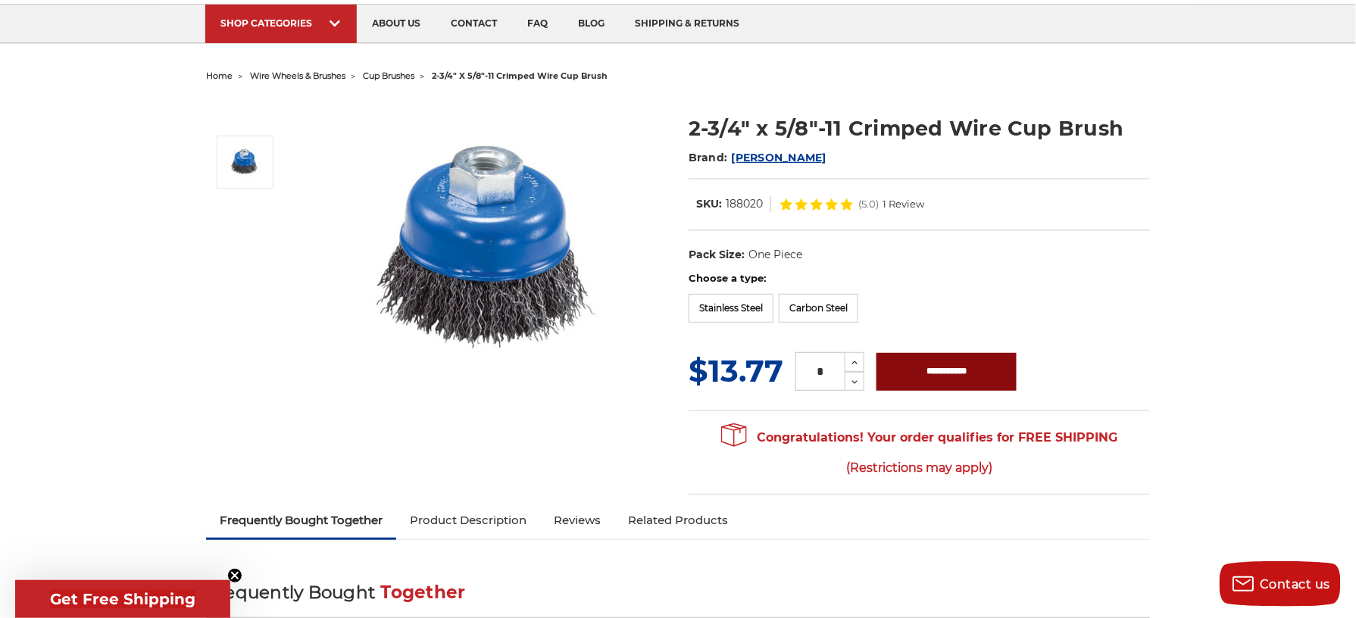
click at [922, 362] on input "**********" at bounding box center [946, 372] width 140 height 38
type input "**********"
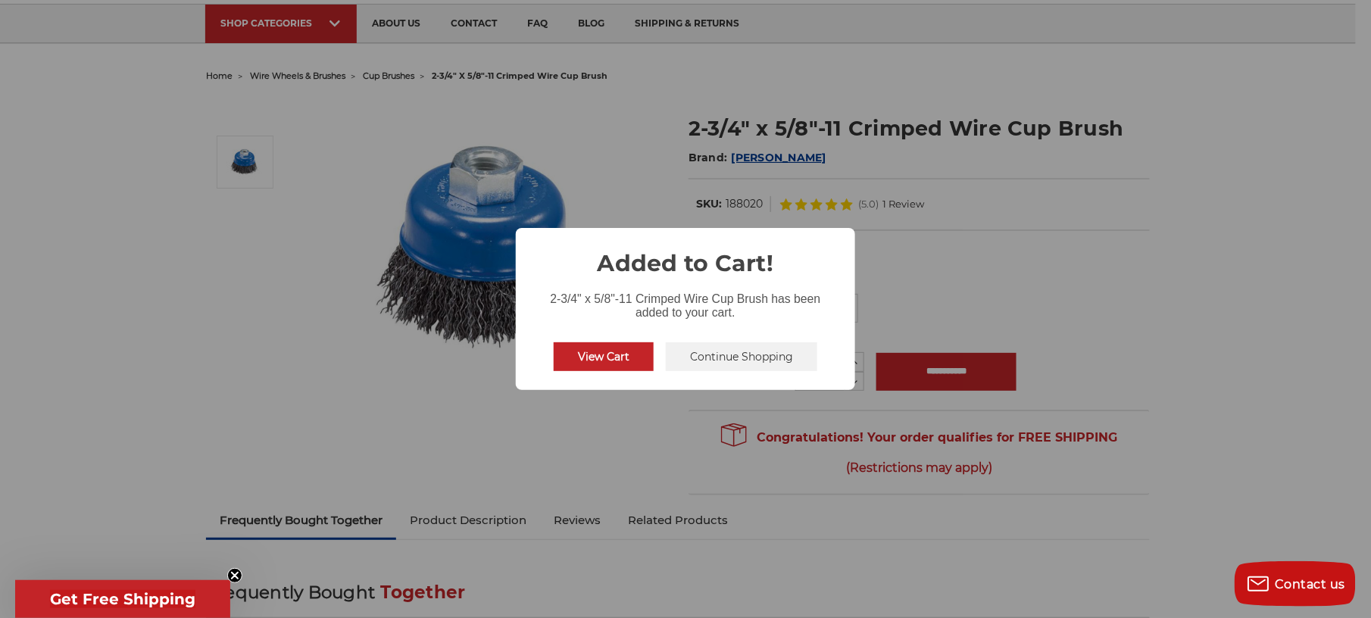
click at [773, 356] on button "Continue Shopping" at bounding box center [741, 356] width 151 height 29
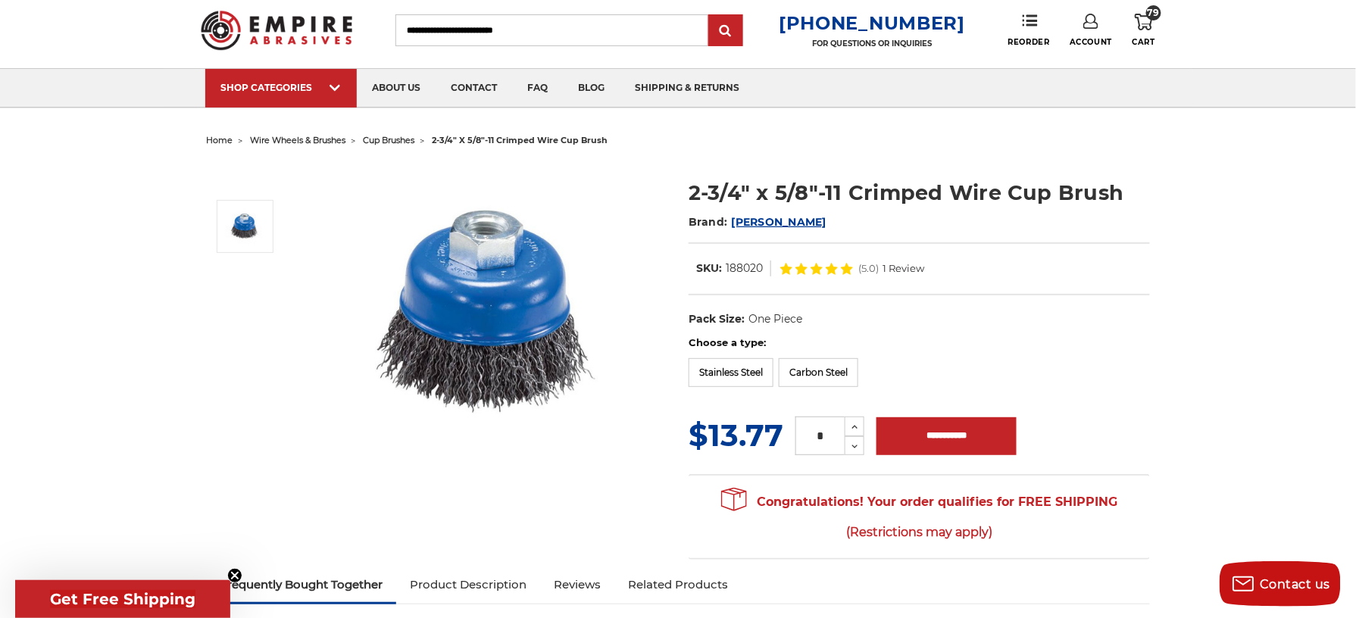
scroll to position [0, 0]
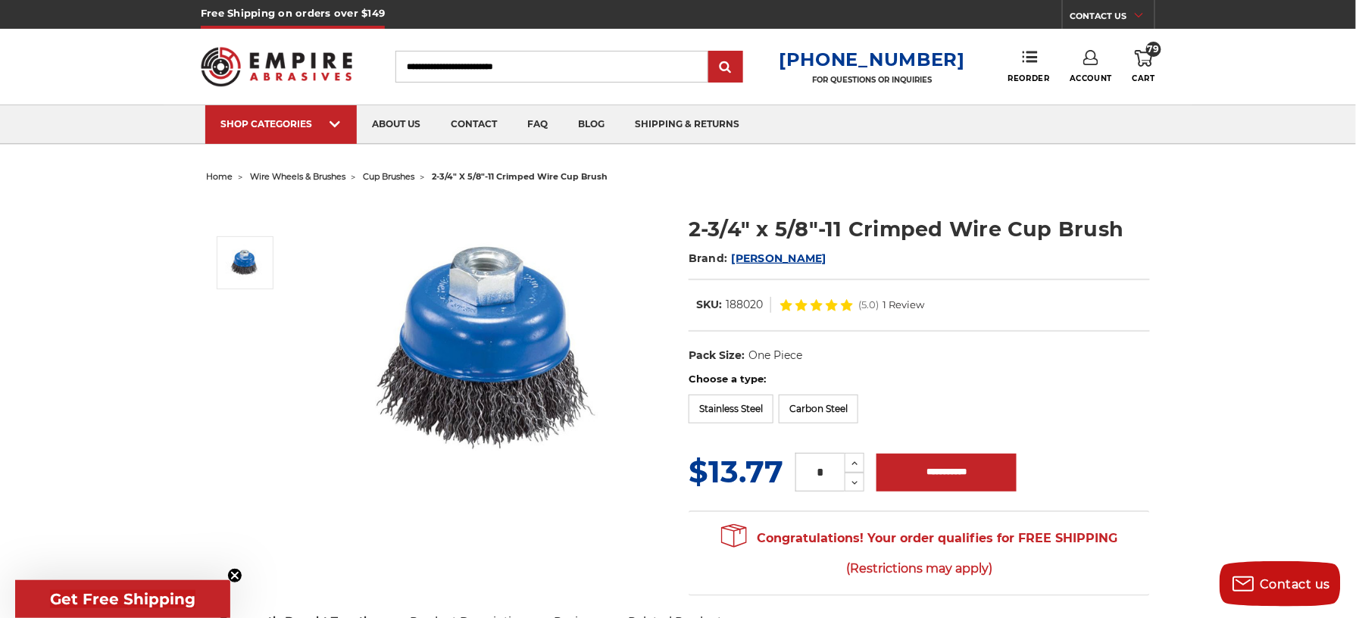
click at [1151, 59] on use at bounding box center [1143, 58] width 18 height 17
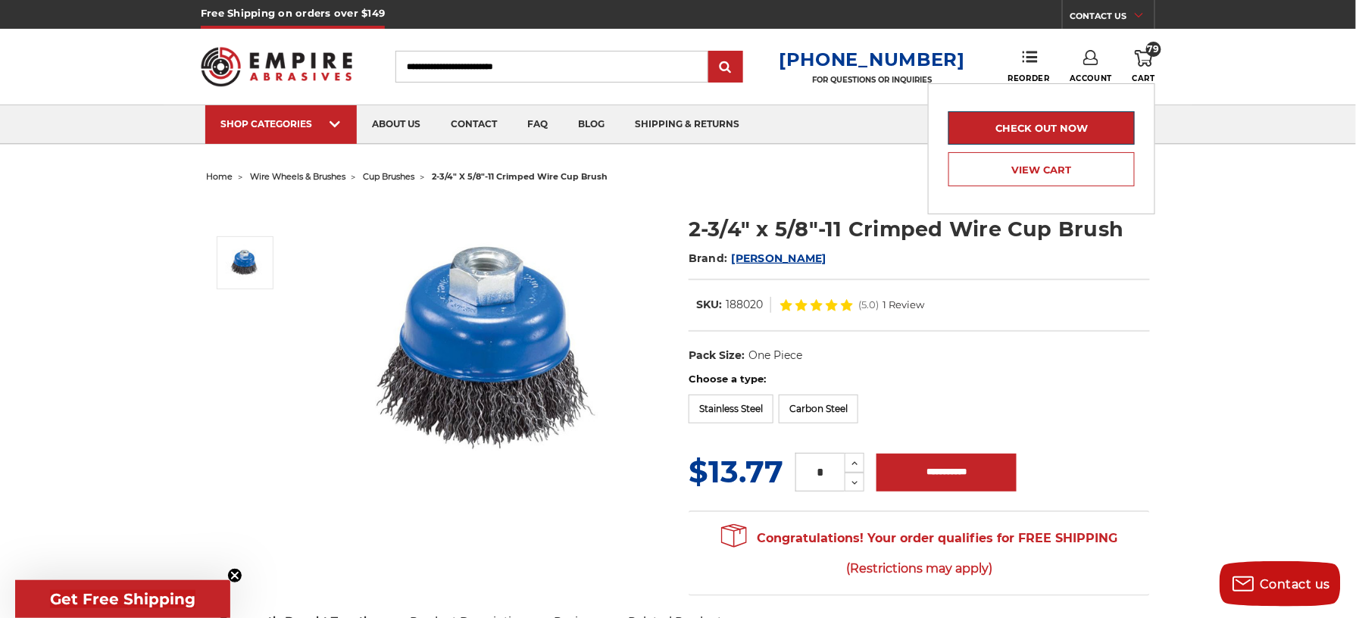
click at [1103, 138] on link "Check out now" at bounding box center [1041, 127] width 186 height 33
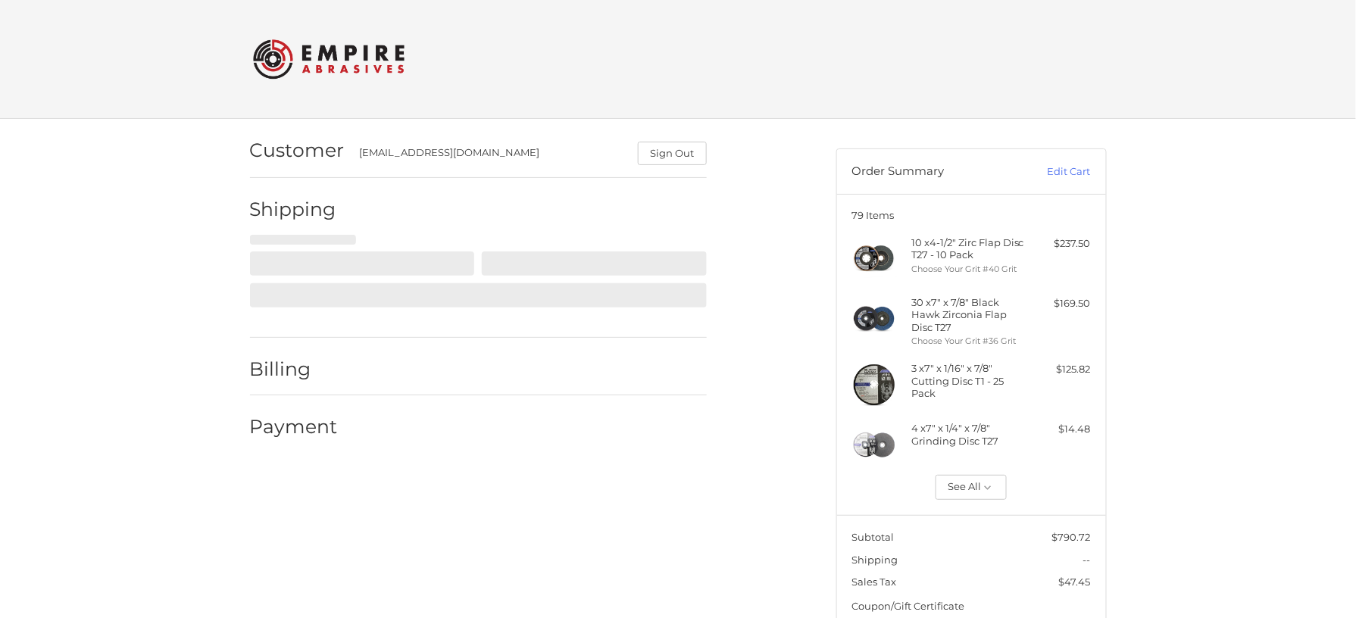
scroll to position [55, 0]
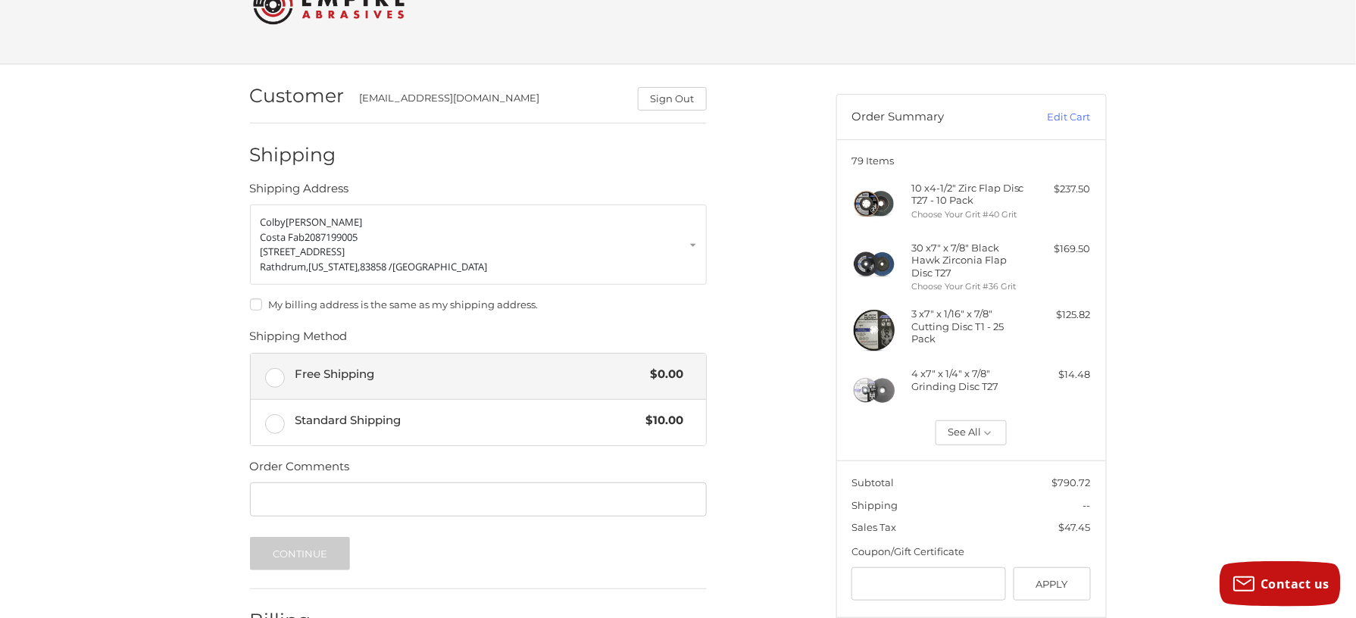
click at [276, 376] on label "Free Shipping $0.00" at bounding box center [478, 376] width 455 height 45
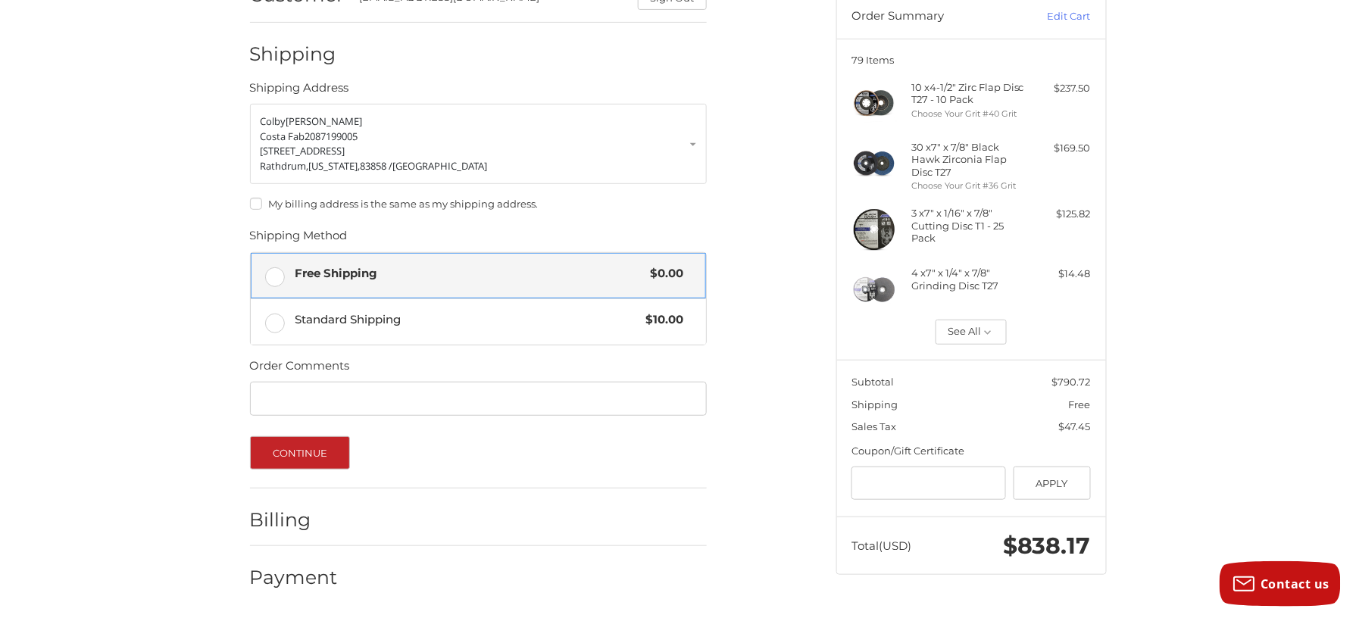
scroll to position [156, 0]
click at [338, 454] on button "Continue" at bounding box center [300, 452] width 101 height 33
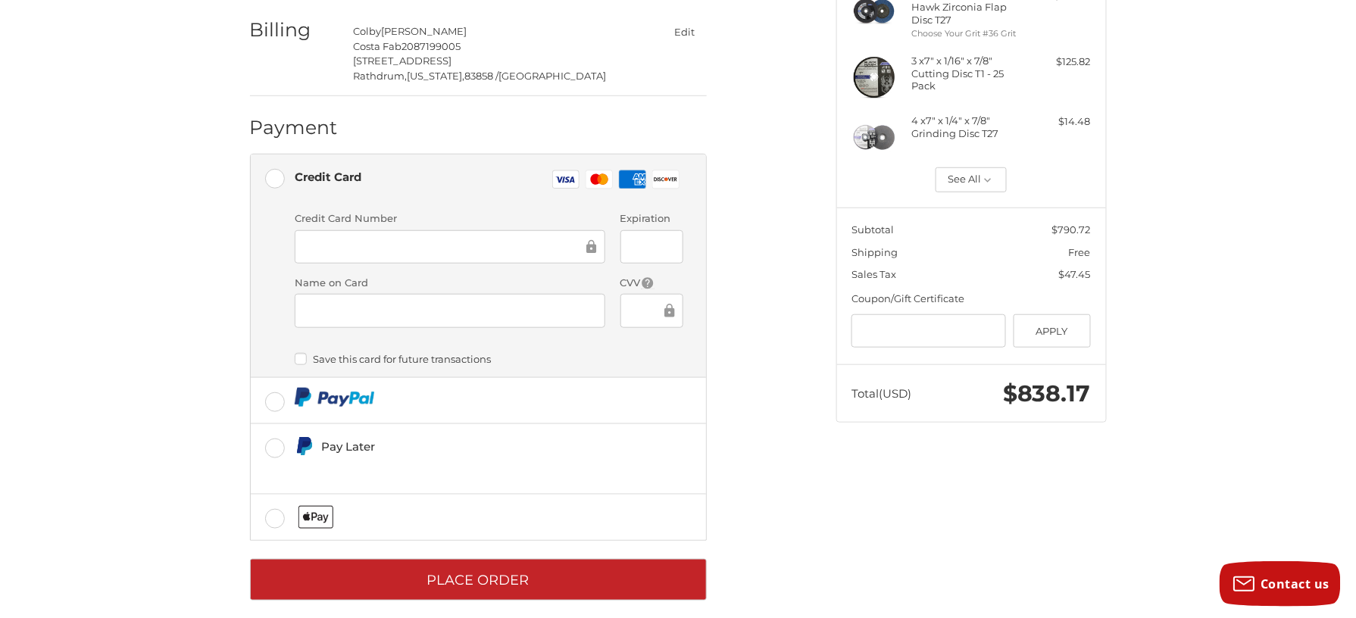
scroll to position [326, 0]
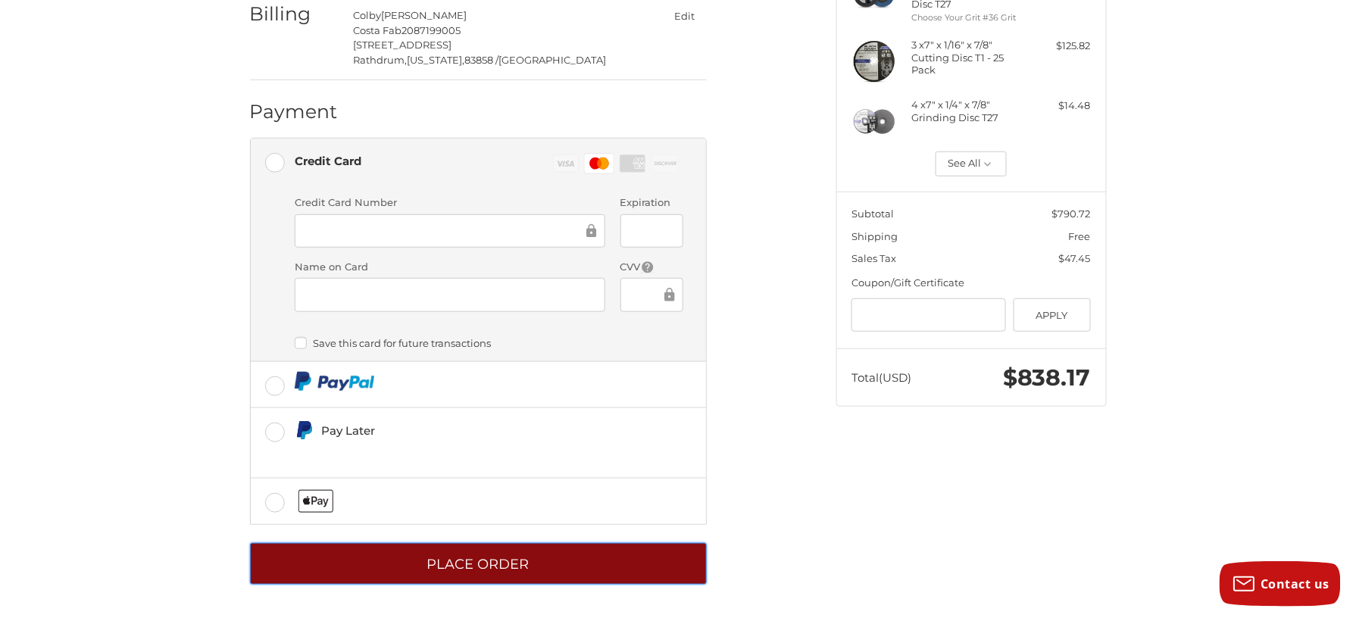
click at [606, 554] on button "Place Order" at bounding box center [478, 564] width 457 height 42
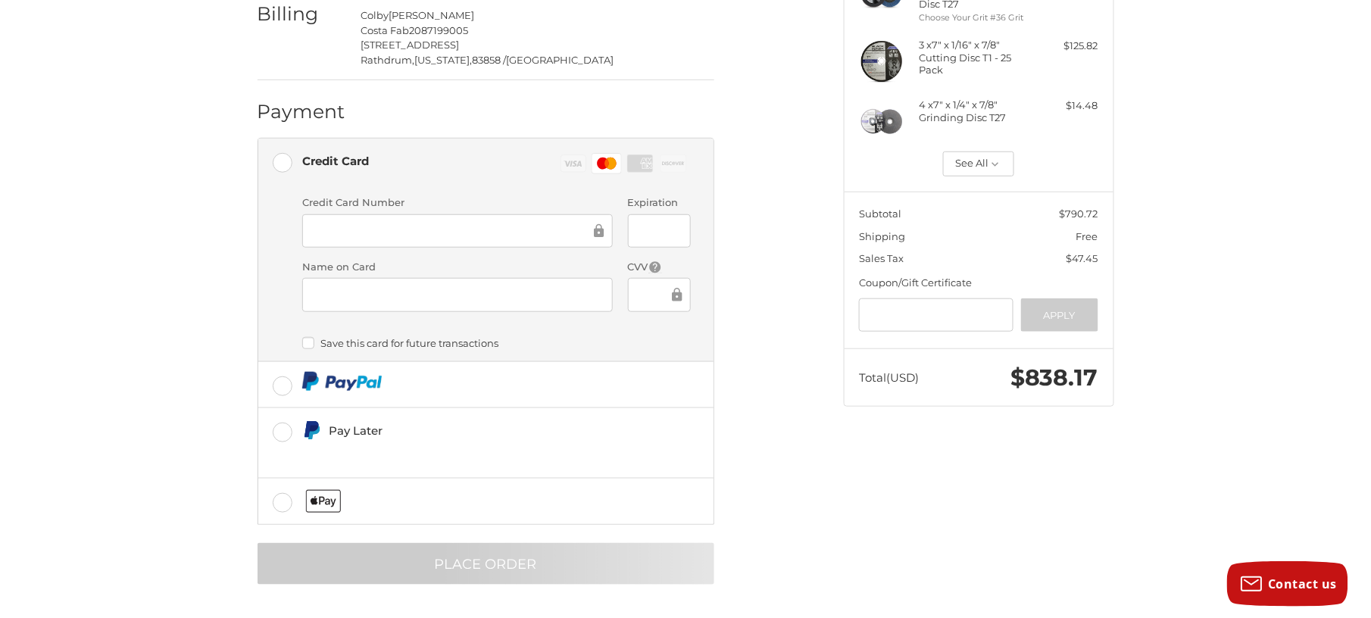
scroll to position [0, 0]
